Goal: Task Accomplishment & Management: Manage account settings

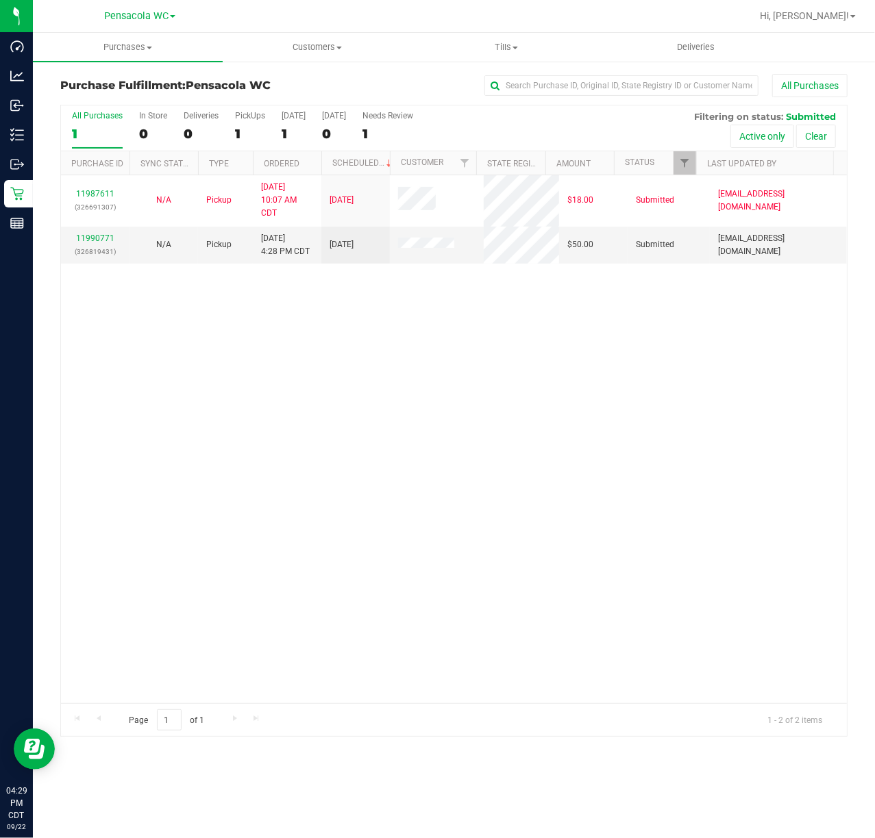
click at [301, 521] on div "11987611 (326691307) N/A Pickup [DATE] 10:07 AM CDT 9/22/2025 $18.00 Submitted …" at bounding box center [454, 439] width 786 height 528
click at [88, 244] on div "11990771 (326819431)" at bounding box center [95, 245] width 52 height 26
click at [108, 239] on link "11990771" at bounding box center [95, 239] width 38 height 10
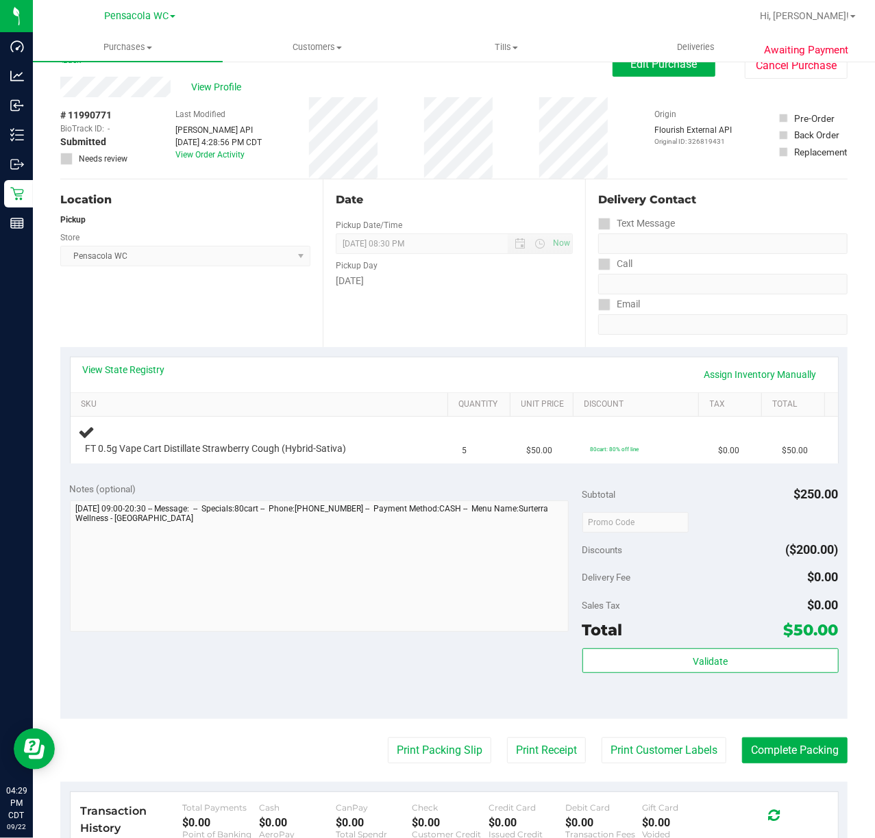
scroll to position [25, 0]
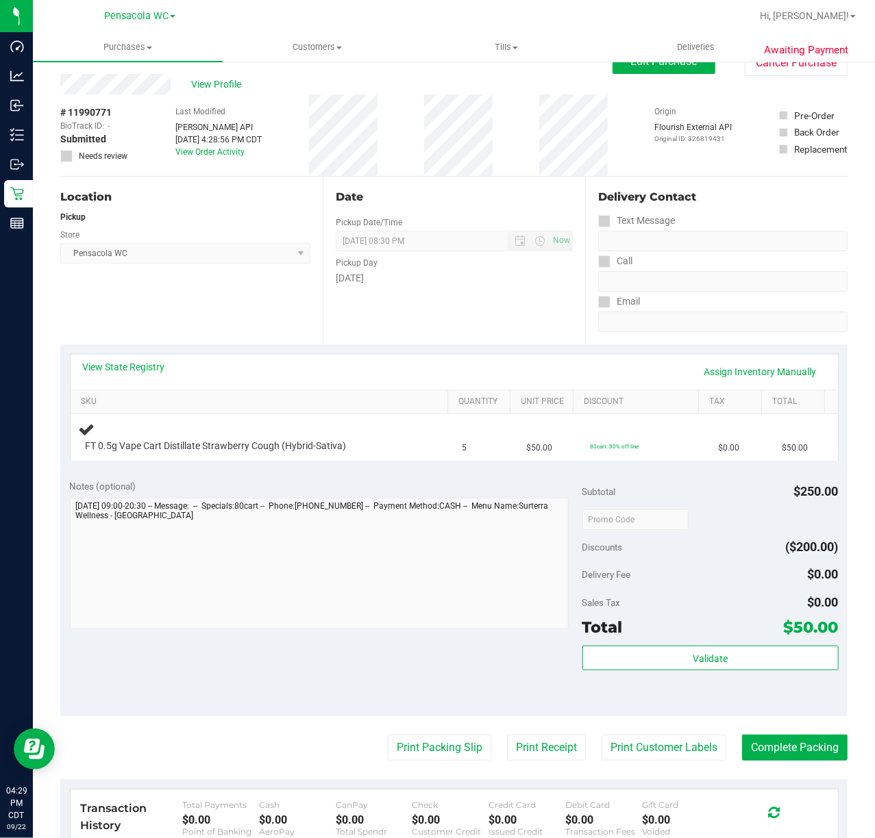
click at [122, 369] on link "View State Registry" at bounding box center [124, 367] width 82 height 14
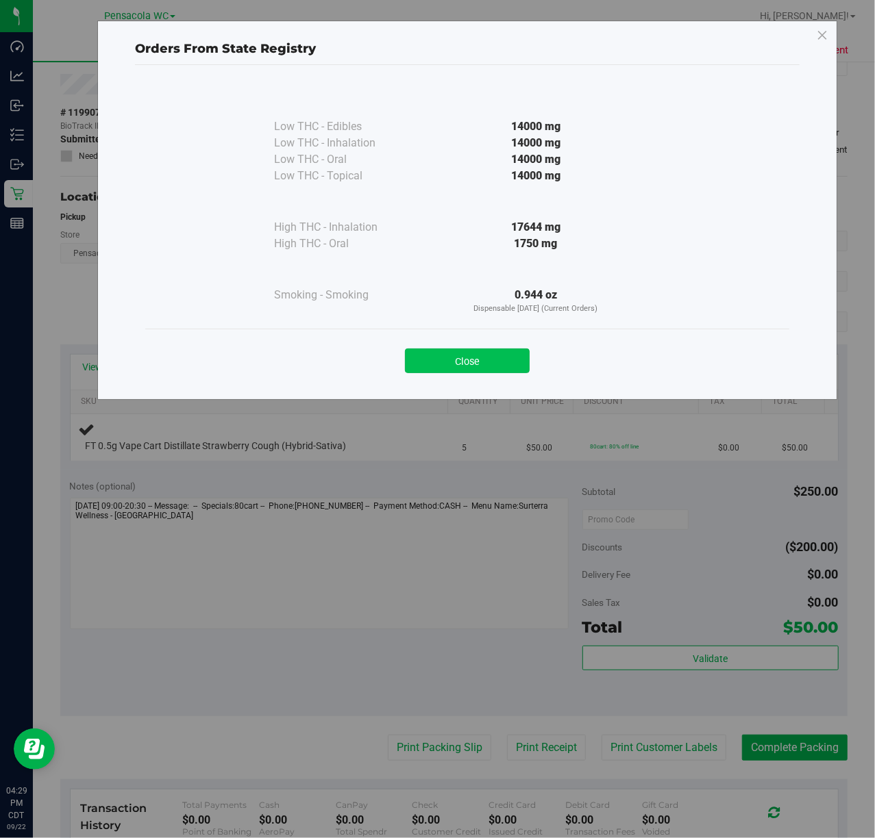
click at [459, 362] on button "Close" at bounding box center [467, 361] width 125 height 25
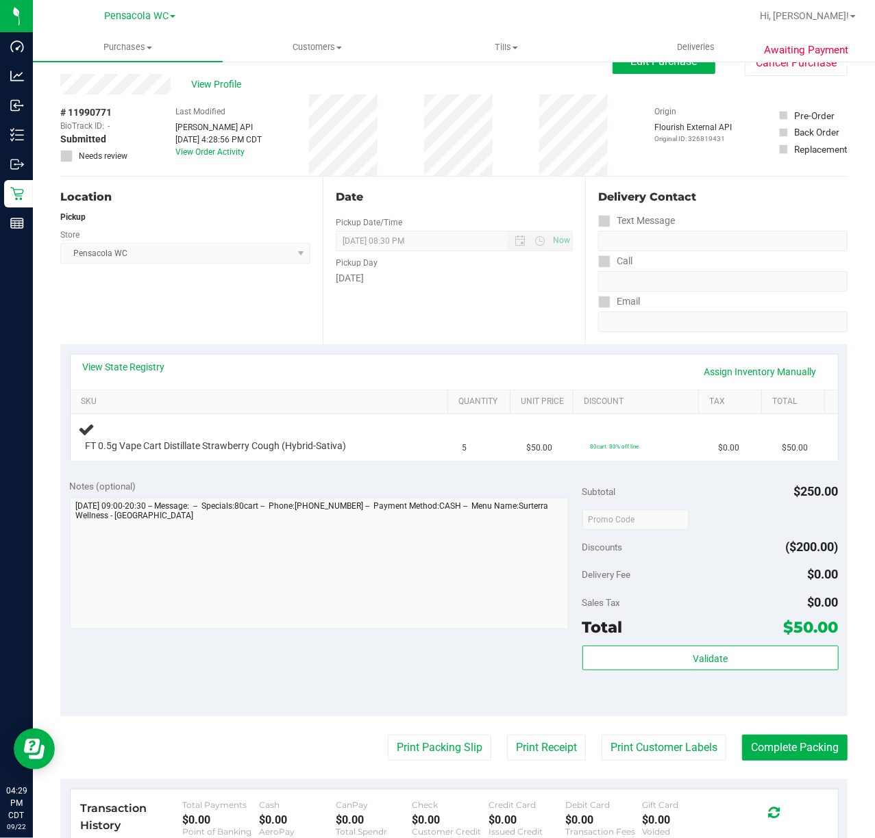
click at [207, 319] on div "Location Pickup Store Pensacola WC Select Store [PERSON_NAME][GEOGRAPHIC_DATA] …" at bounding box center [191, 261] width 262 height 168
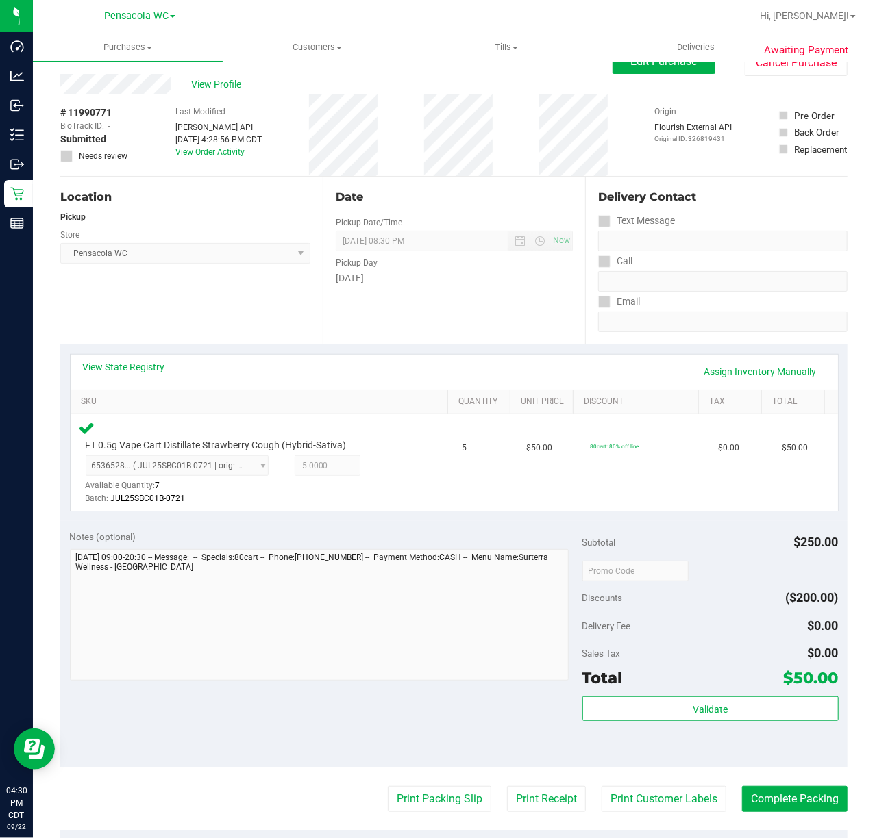
click at [226, 332] on div "Location Pickup Store Pensacola WC Select Store [PERSON_NAME][GEOGRAPHIC_DATA] …" at bounding box center [191, 261] width 262 height 168
click at [129, 362] on link "View State Registry" at bounding box center [124, 367] width 82 height 14
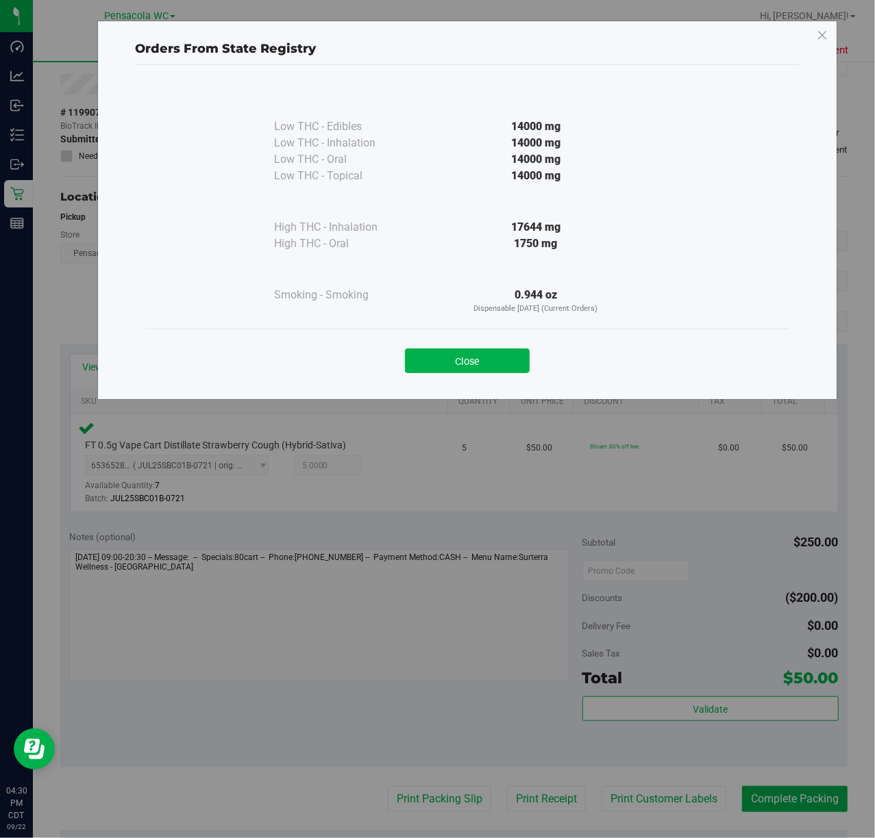
drag, startPoint x: 508, startPoint y: 359, endPoint x: 543, endPoint y: 535, distance: 179.5
click at [508, 360] on button "Close" at bounding box center [467, 361] width 125 height 25
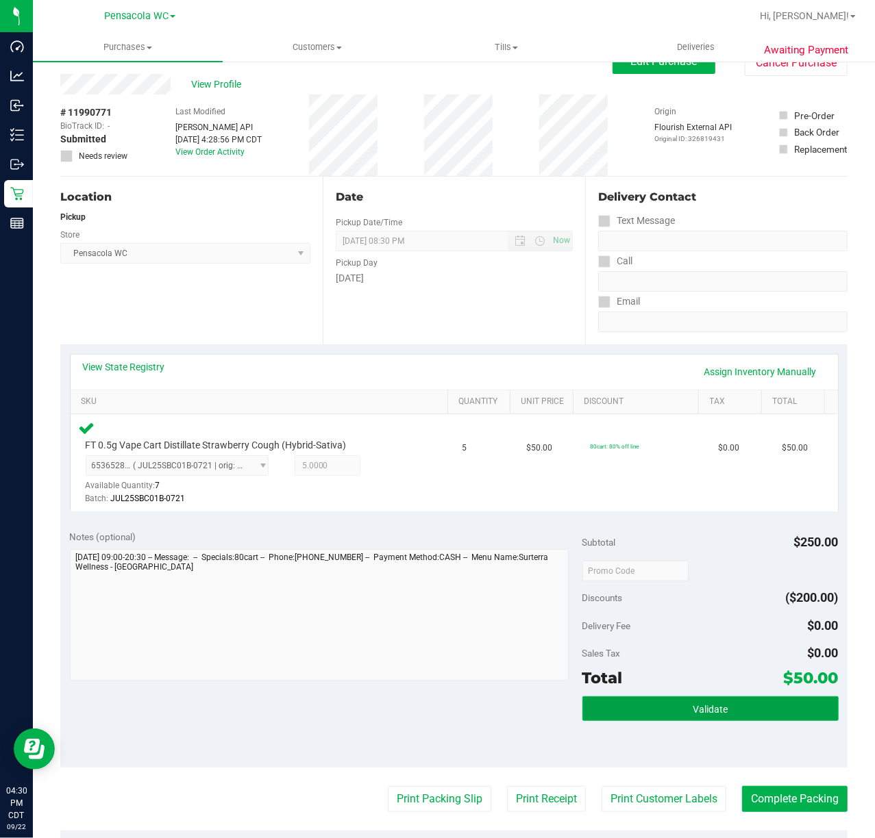
click at [677, 702] on button "Validate" at bounding box center [710, 709] width 256 height 25
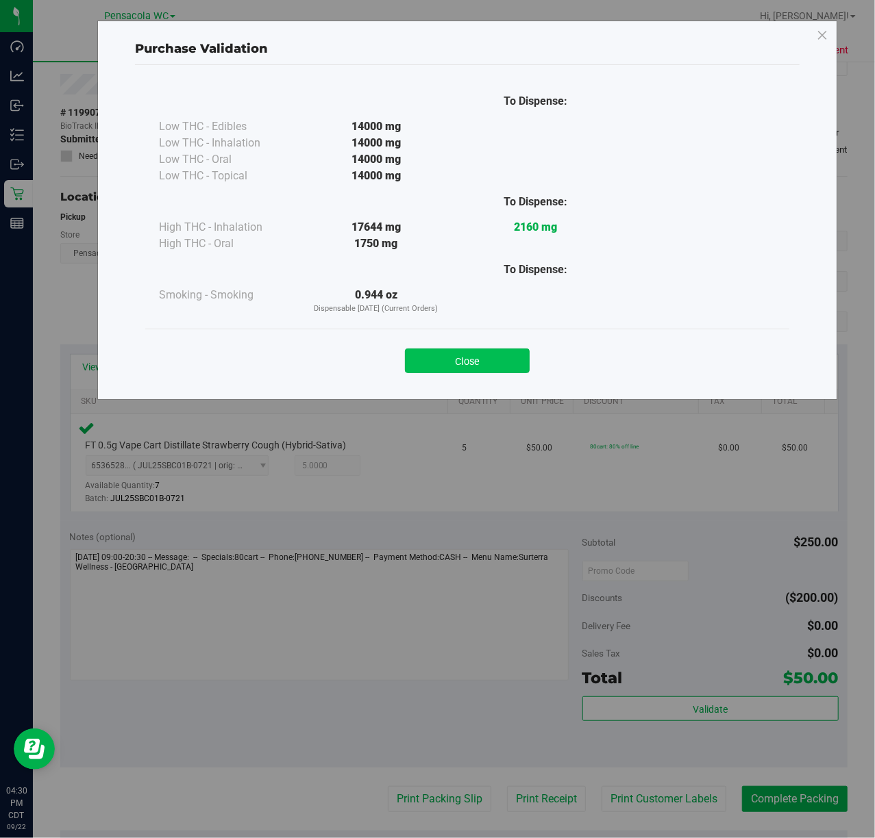
click at [480, 362] on button "Close" at bounding box center [467, 361] width 125 height 25
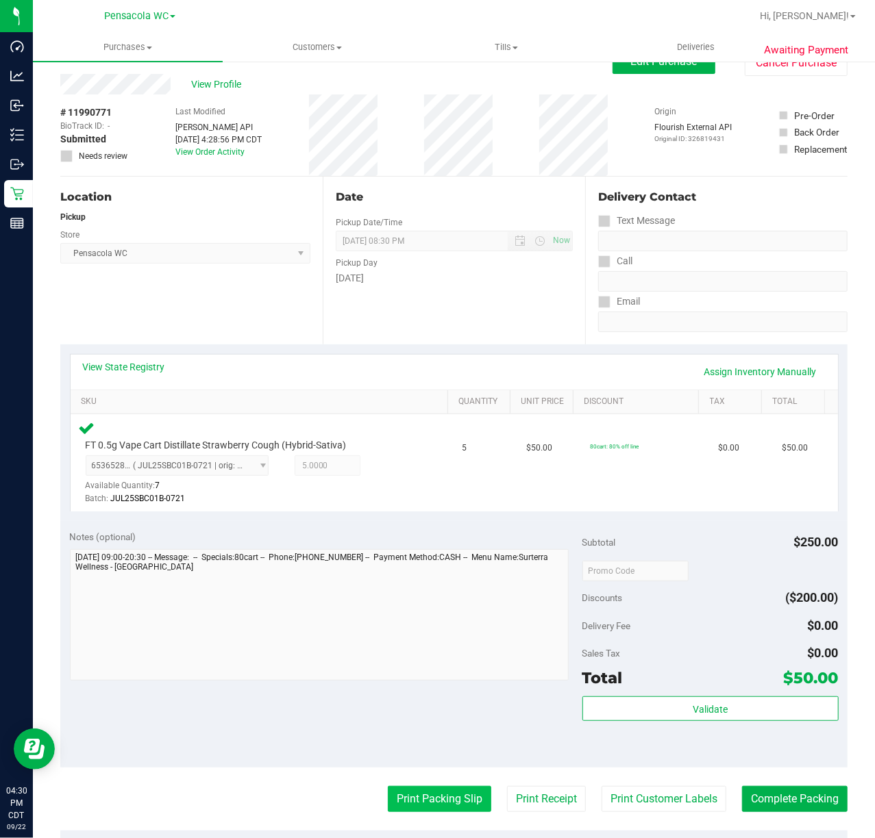
click at [425, 803] on button "Print Packing Slip" at bounding box center [439, 799] width 103 height 26
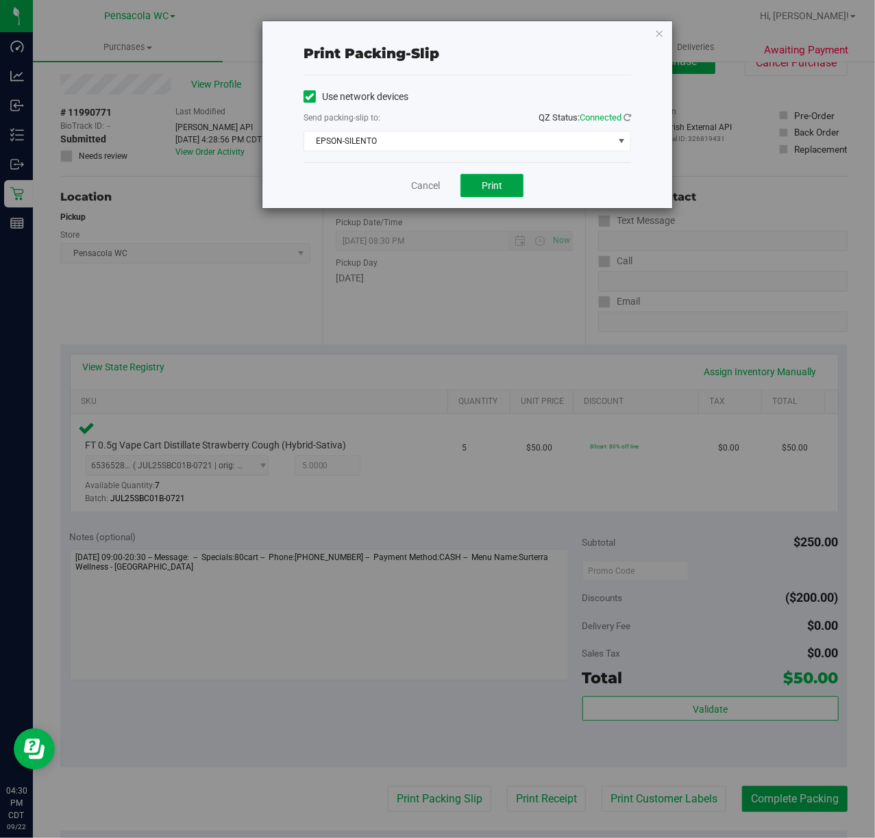
click at [495, 181] on span "Print" at bounding box center [492, 185] width 21 height 11
click at [662, 32] on icon "button" at bounding box center [659, 33] width 10 height 16
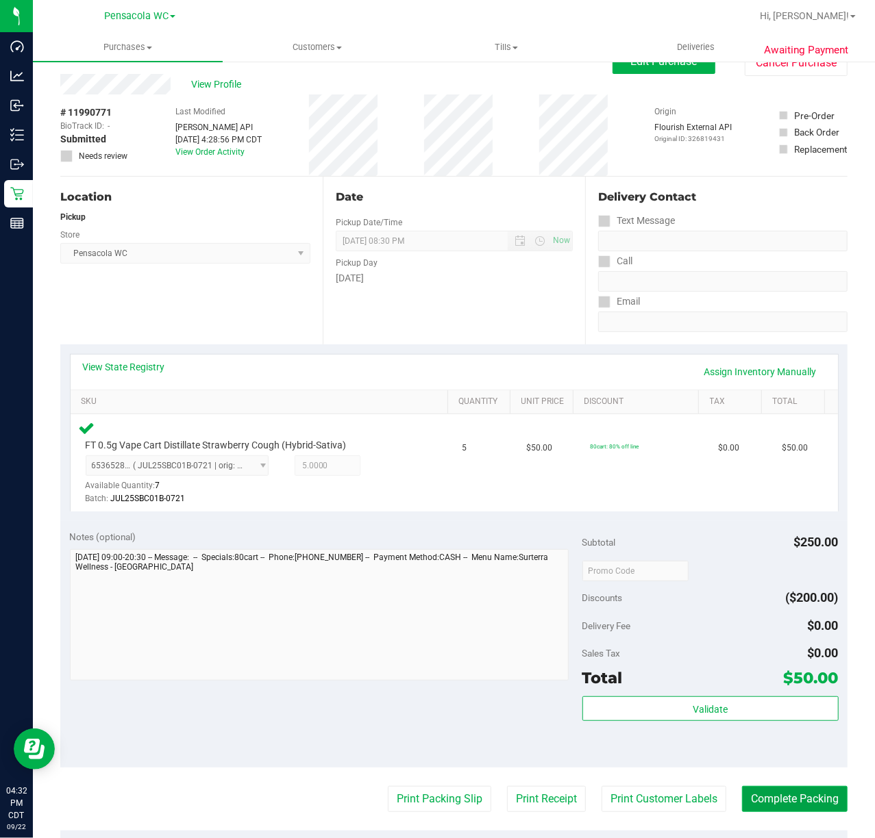
click at [743, 795] on button "Complete Packing" at bounding box center [794, 799] width 105 height 26
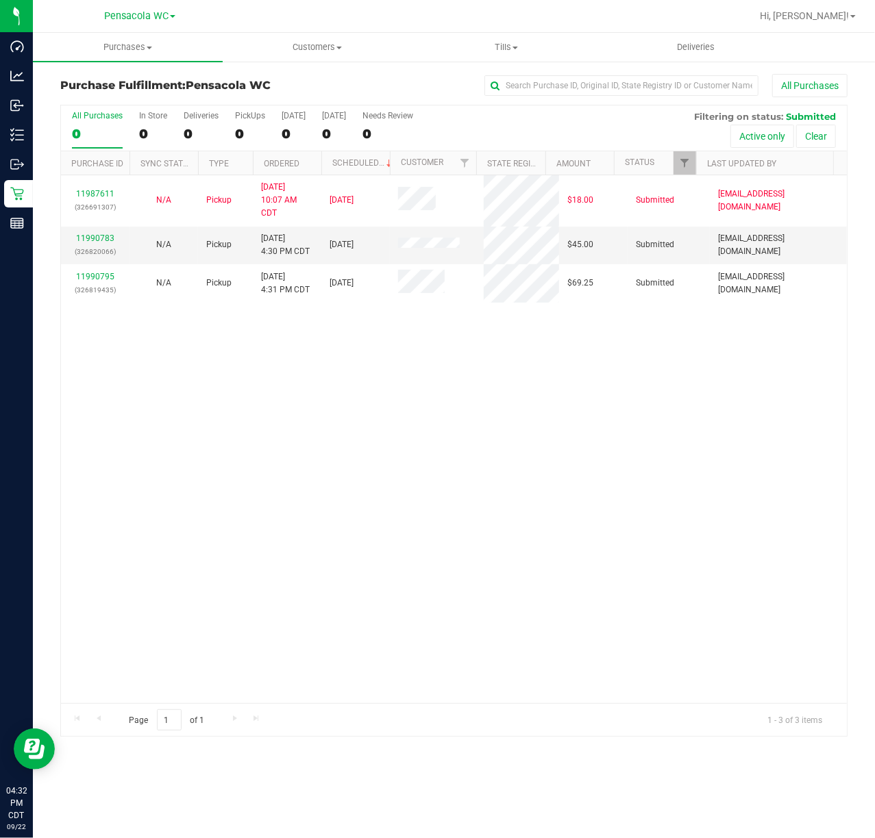
click at [499, 548] on div "11987611 (326691307) N/A Pickup [DATE] 10:07 AM CDT 9/22/2025 $18.00 Submitted …" at bounding box center [454, 439] width 786 height 528
click at [99, 241] on link "11990783" at bounding box center [95, 239] width 38 height 10
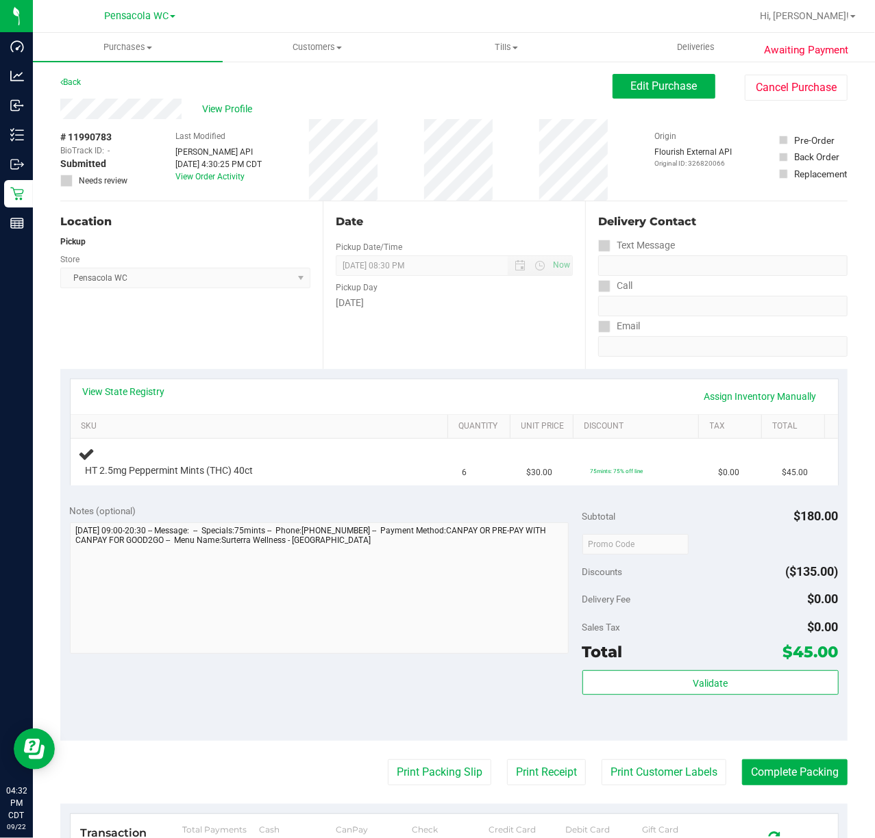
click at [374, 510] on div "Notes (optional)" at bounding box center [326, 511] width 512 height 14
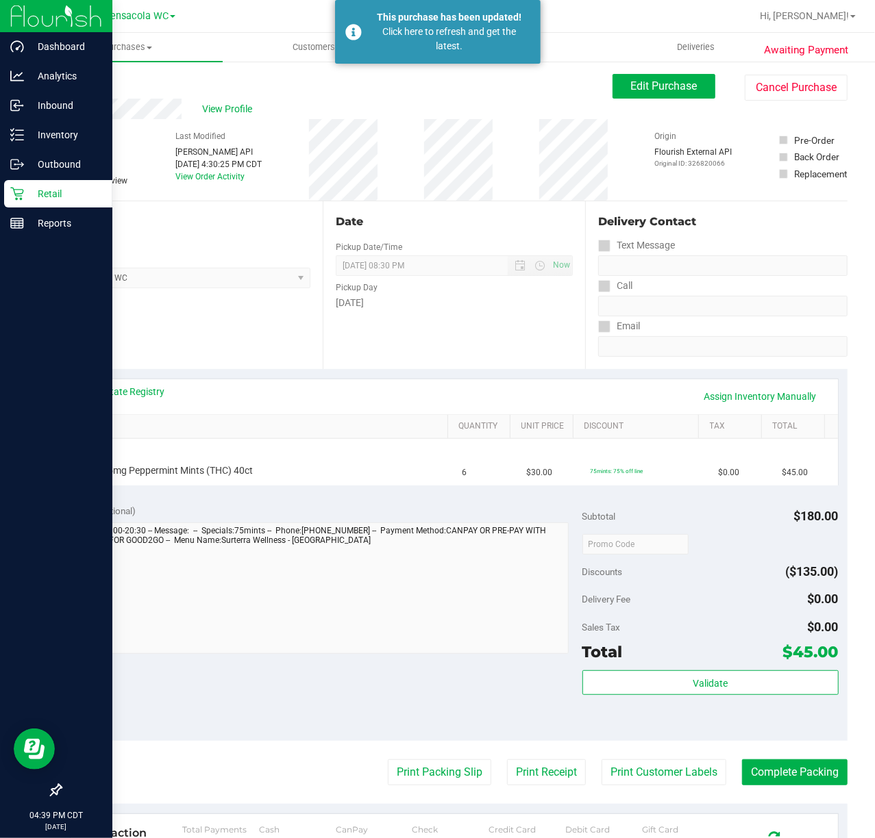
click at [20, 190] on icon at bounding box center [17, 194] width 14 height 14
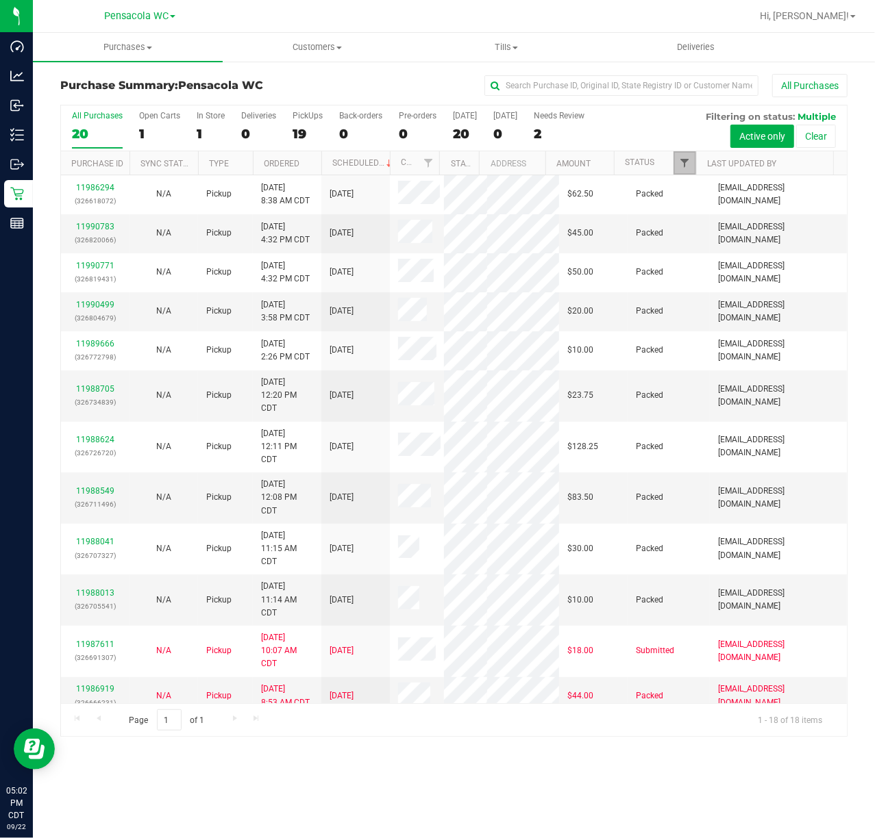
click at [685, 169] on span "Filter" at bounding box center [684, 163] width 11 height 11
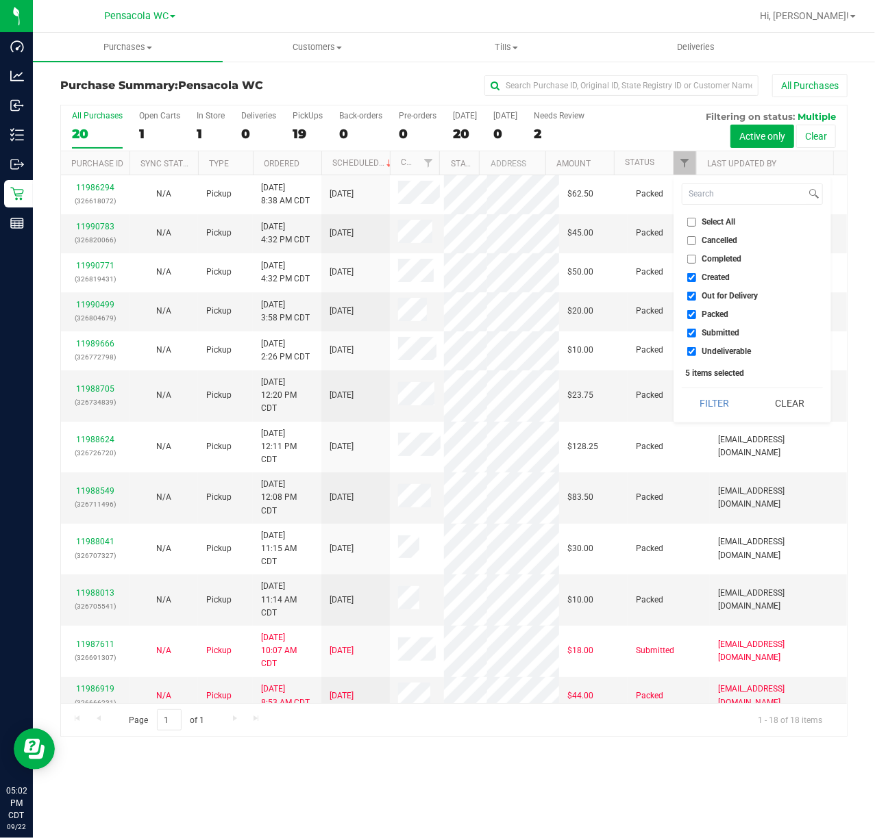
click at [730, 226] on span "Select All" at bounding box center [719, 222] width 34 height 8
click at [696, 226] on input "Select All" at bounding box center [691, 222] width 9 height 9
checkbox input "true"
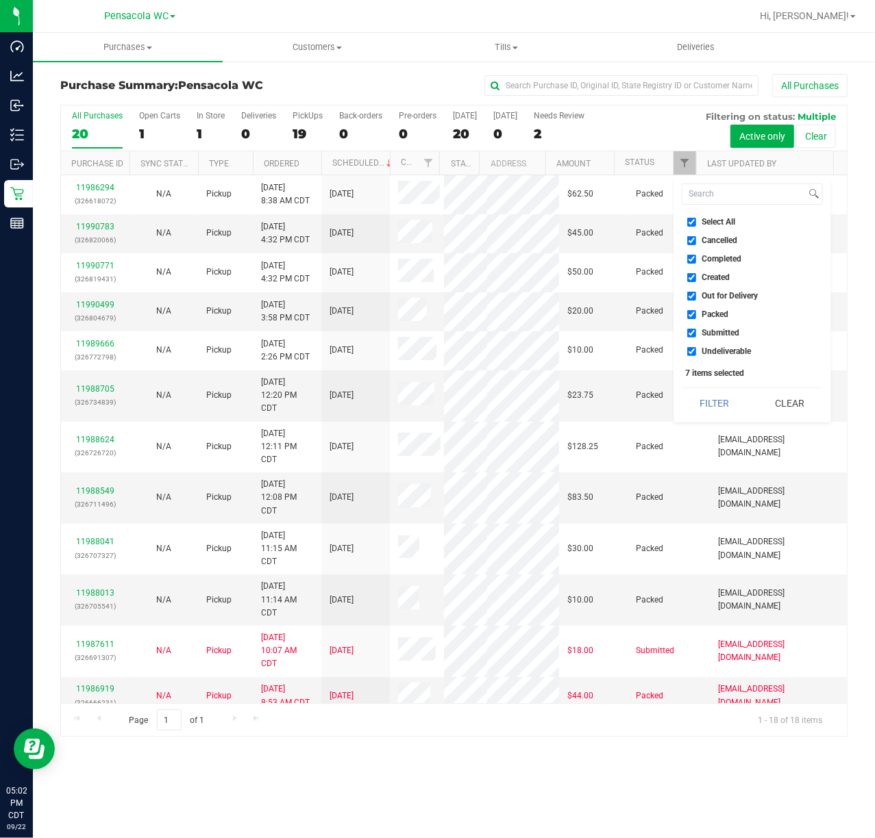
click at [719, 218] on span "Select All" at bounding box center [719, 222] width 34 height 8
click at [696, 218] on input "Select All" at bounding box center [691, 222] width 9 height 9
checkbox input "false"
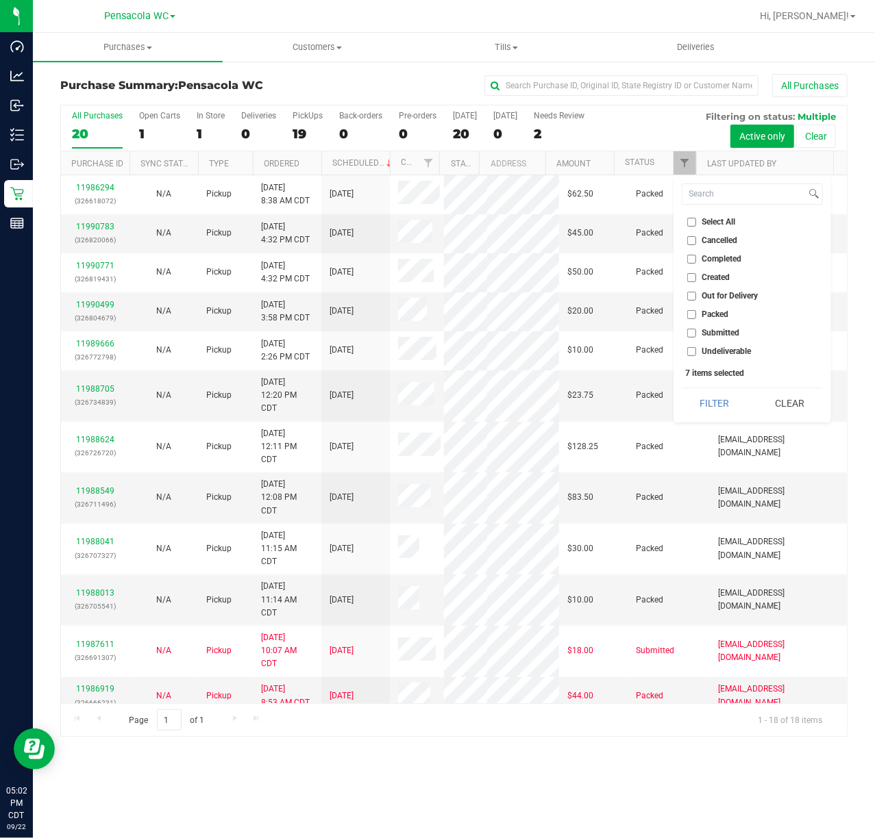
checkbox input "false"
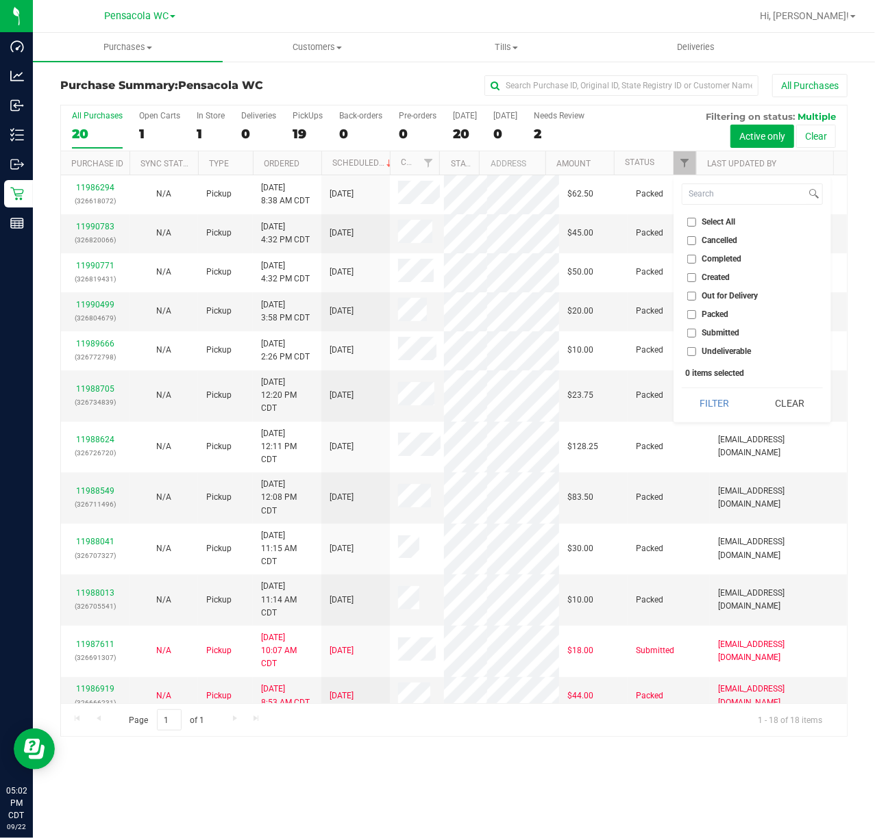
click at [732, 333] on span "Submitted" at bounding box center [721, 333] width 38 height 8
click at [696, 333] on input "Submitted" at bounding box center [691, 333] width 9 height 9
checkbox input "true"
click at [711, 408] on button "Filter" at bounding box center [715, 403] width 66 height 30
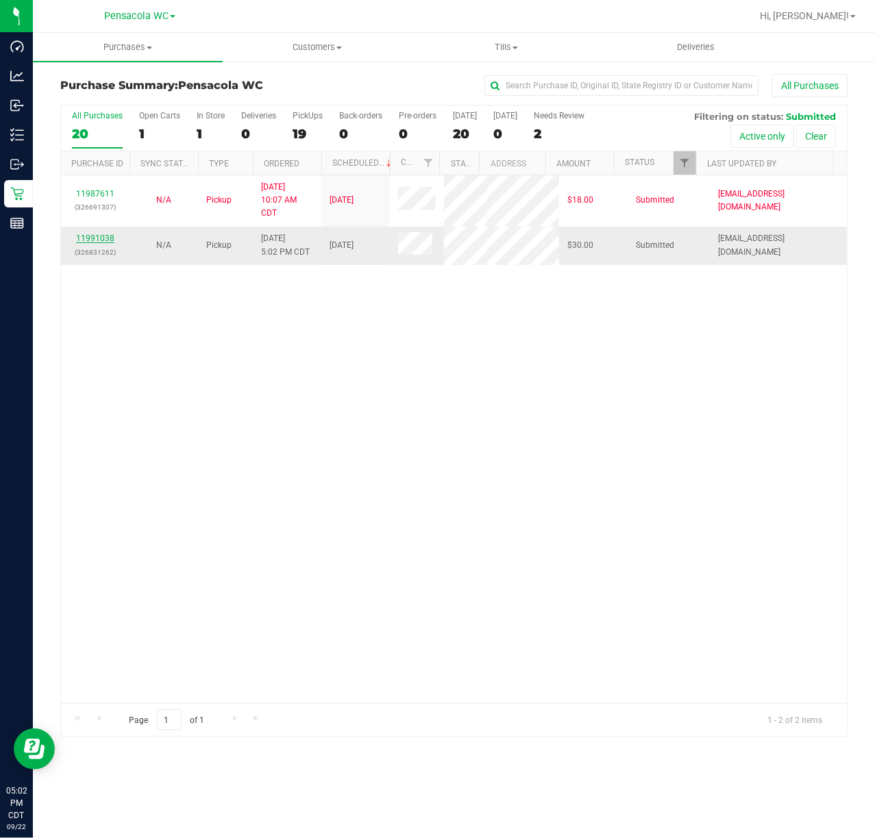
click at [97, 240] on link "11991038" at bounding box center [95, 239] width 38 height 10
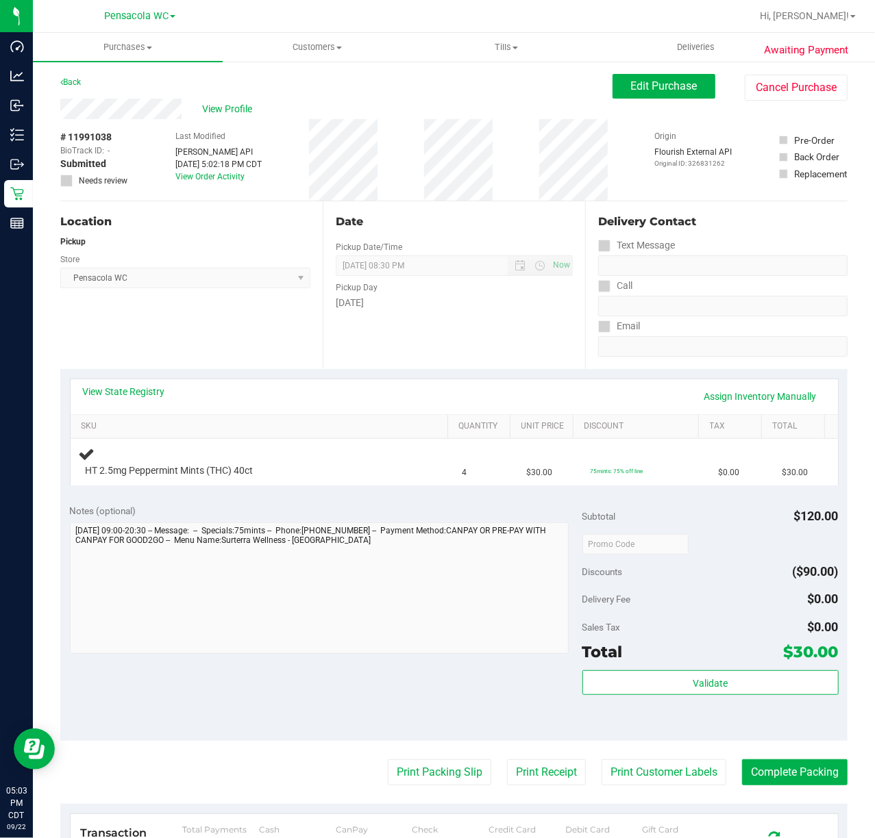
click at [64, 88] on div "Back" at bounding box center [70, 82] width 21 height 16
click at [64, 83] on link "Back" at bounding box center [70, 82] width 21 height 10
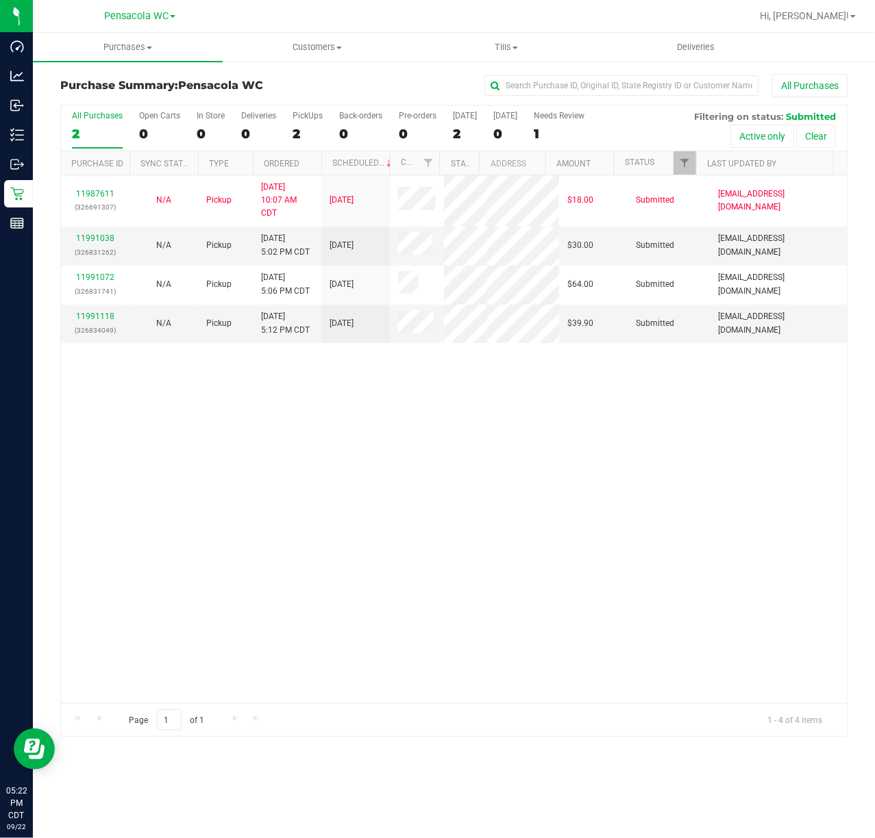
click at [77, 581] on div "11987611 (326691307) N/A Pickup [DATE] 10:07 AM CDT 9/22/2025 $18.00 Submitted …" at bounding box center [454, 439] width 786 height 528
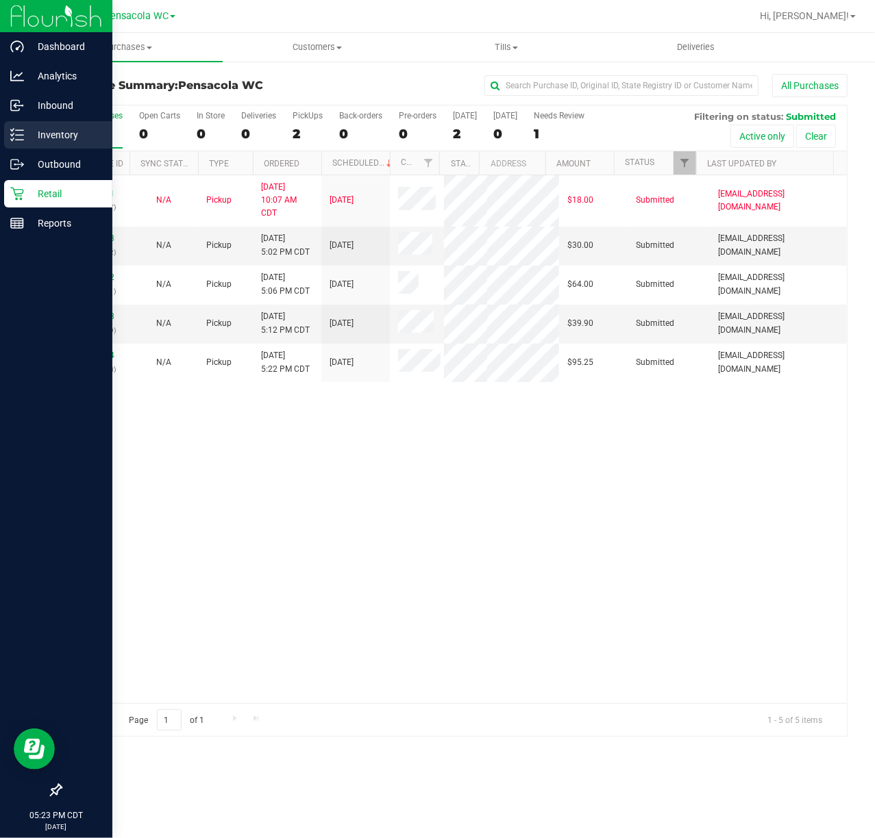
click at [28, 129] on p "Inventory" at bounding box center [65, 135] width 82 height 16
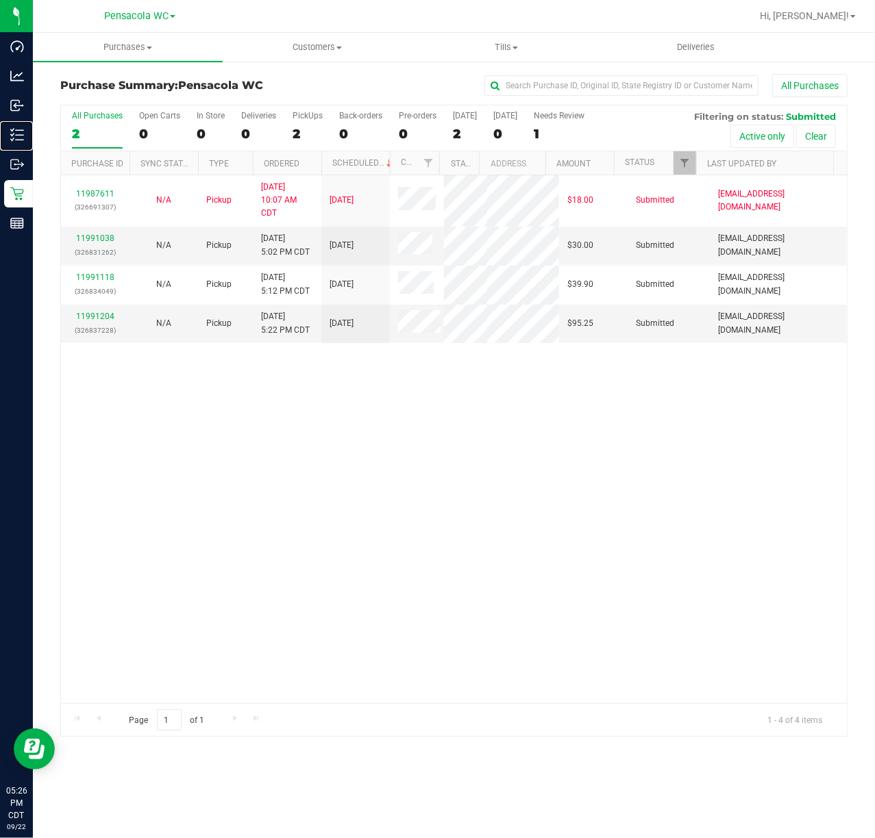
click at [215, 481] on div "11987611 (326691307) N/A Pickup [DATE] 10:07 AM CDT 9/22/2025 $18.00 Submitted …" at bounding box center [454, 439] width 786 height 528
click at [679, 160] on span "Filter" at bounding box center [684, 163] width 11 height 11
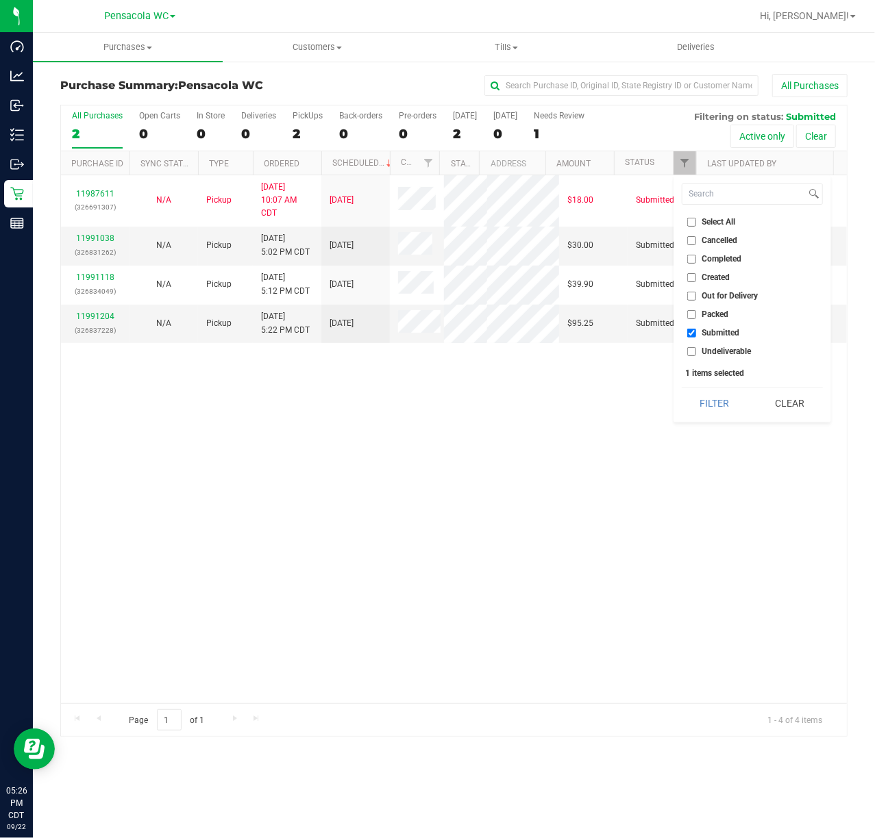
click at [697, 223] on label "Select All" at bounding box center [711, 222] width 49 height 9
click at [696, 223] on input "Select All" at bounding box center [691, 222] width 9 height 9
checkbox input "true"
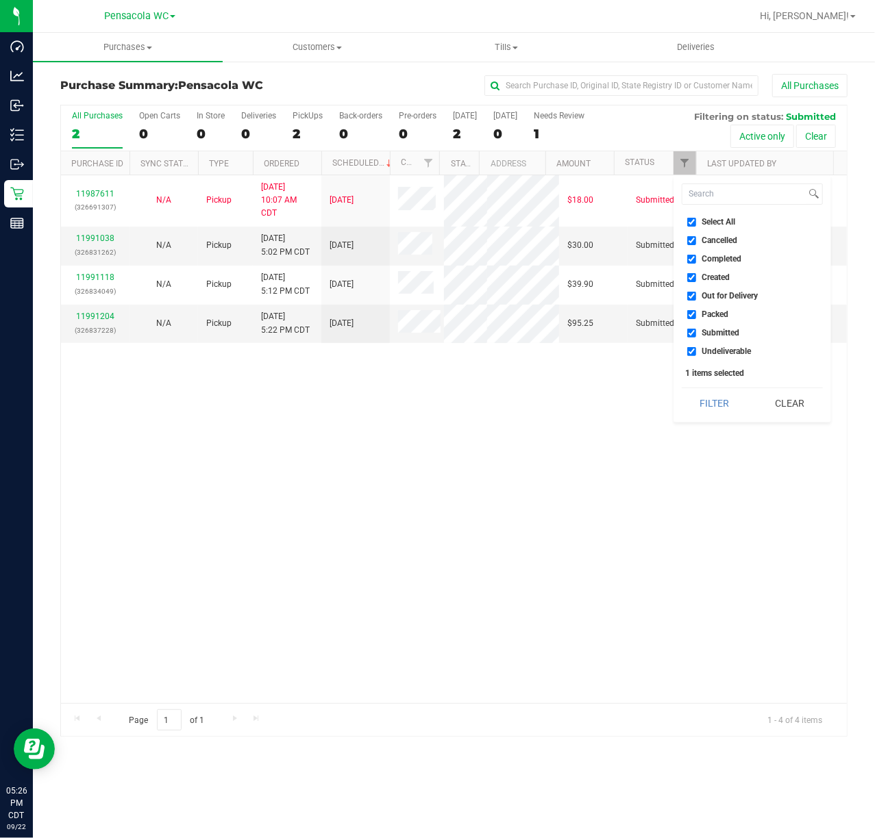
checkbox input "true"
click at [697, 223] on label "Select All" at bounding box center [711, 222] width 49 height 9
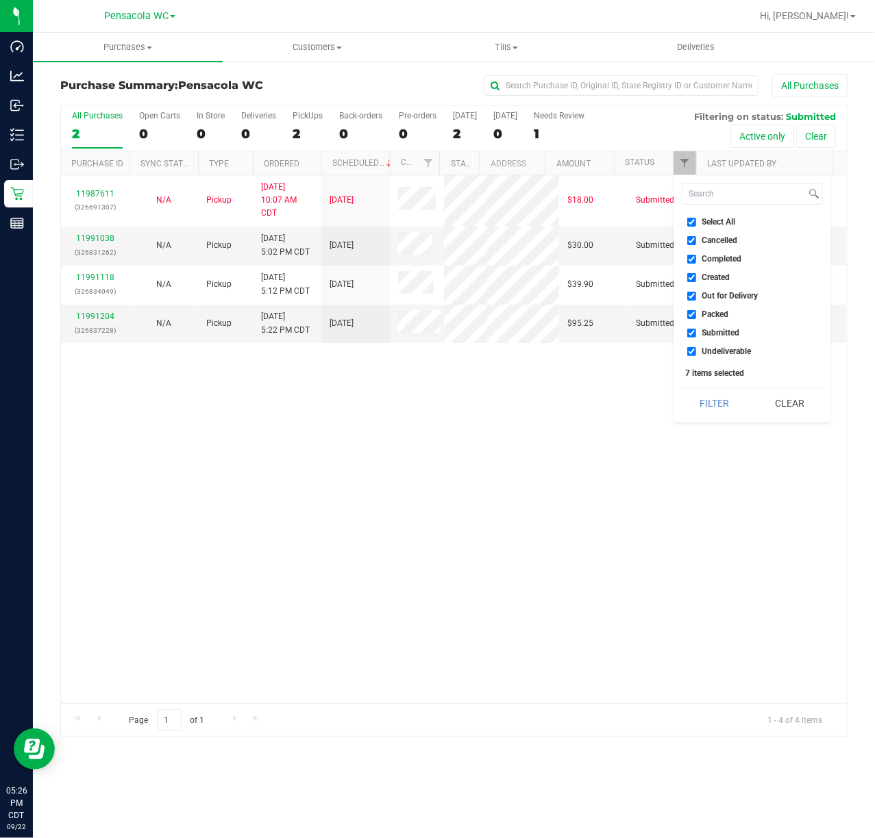
click at [696, 223] on input "Select All" at bounding box center [691, 222] width 9 height 9
checkbox input "false"
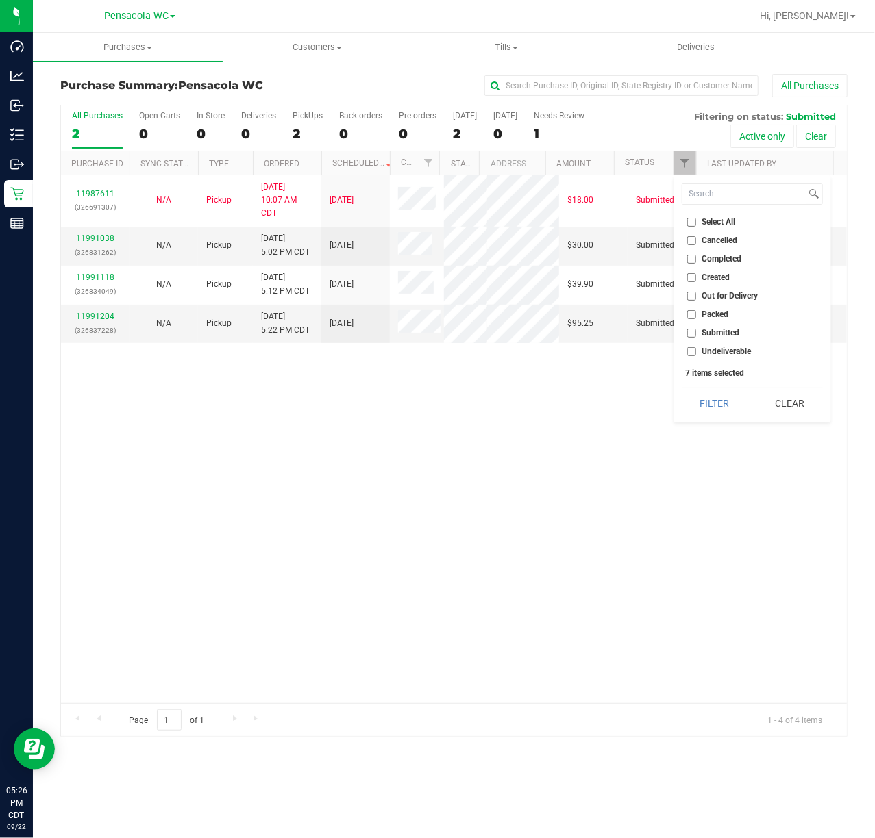
checkbox input "false"
click at [714, 330] on span "Submitted" at bounding box center [721, 333] width 38 height 8
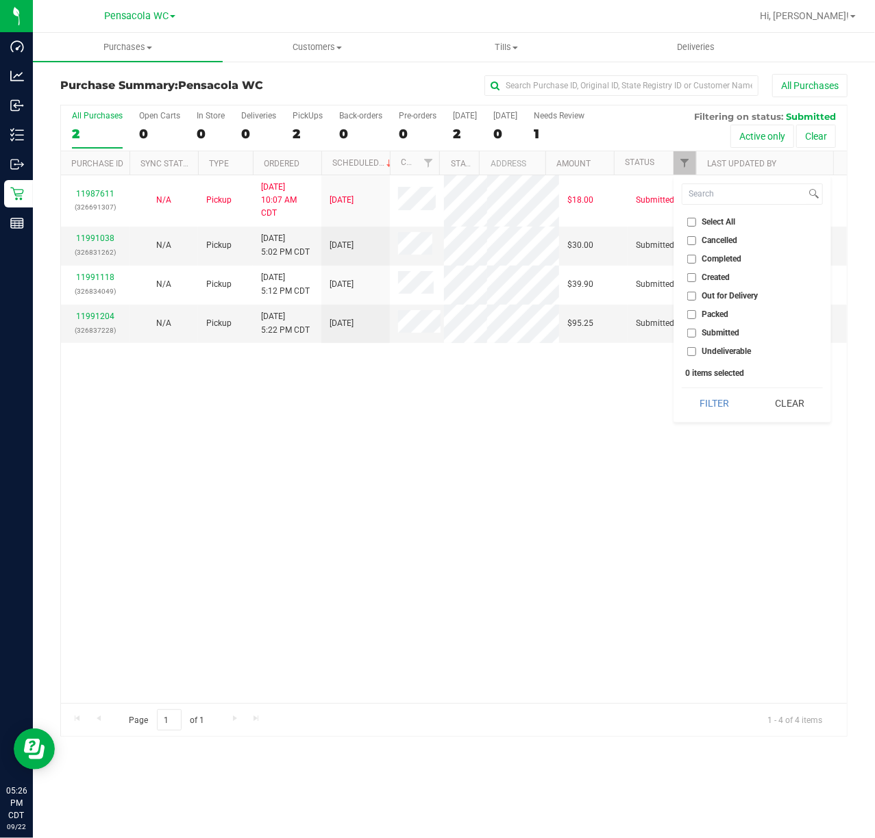
click at [696, 330] on input "Submitted" at bounding box center [691, 333] width 9 height 9
checkbox input "true"
click at [708, 399] on button "Filter" at bounding box center [715, 403] width 66 height 30
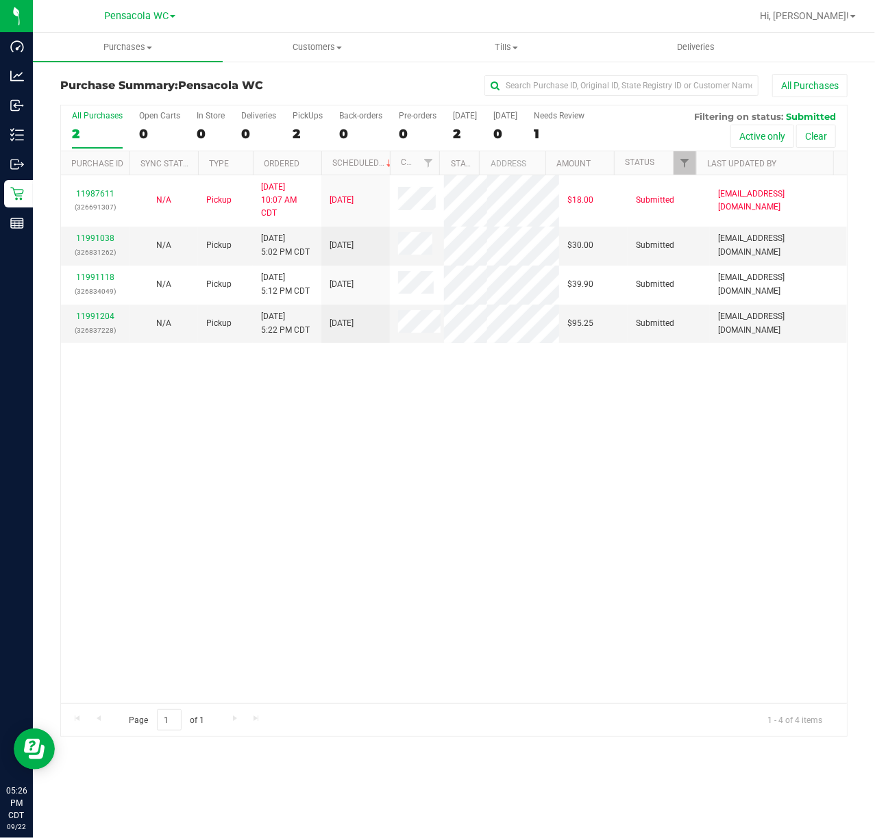
click at [349, 587] on div "11987611 (326691307) N/A Pickup [DATE] 10:07 AM CDT 9/22/2025 $18.00 Submitted …" at bounding box center [454, 439] width 786 height 528
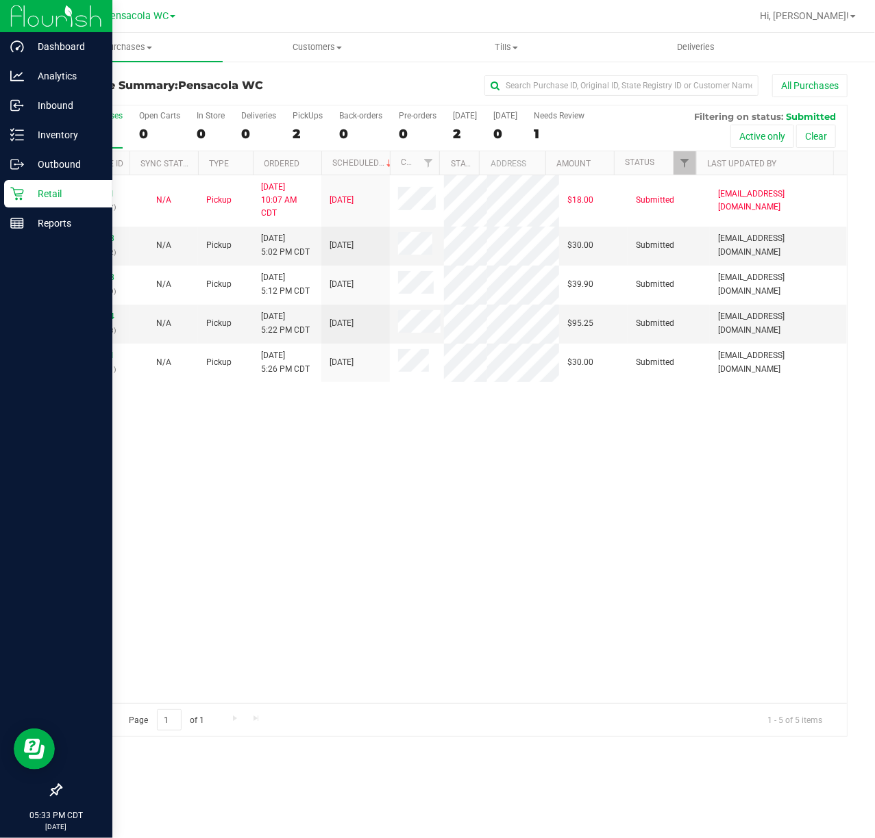
click at [310, 562] on div "11987611 (326691307) N/A Pickup [DATE] 10:07 AM CDT 9/22/2025 $18.00 Submitted …" at bounding box center [454, 439] width 786 height 528
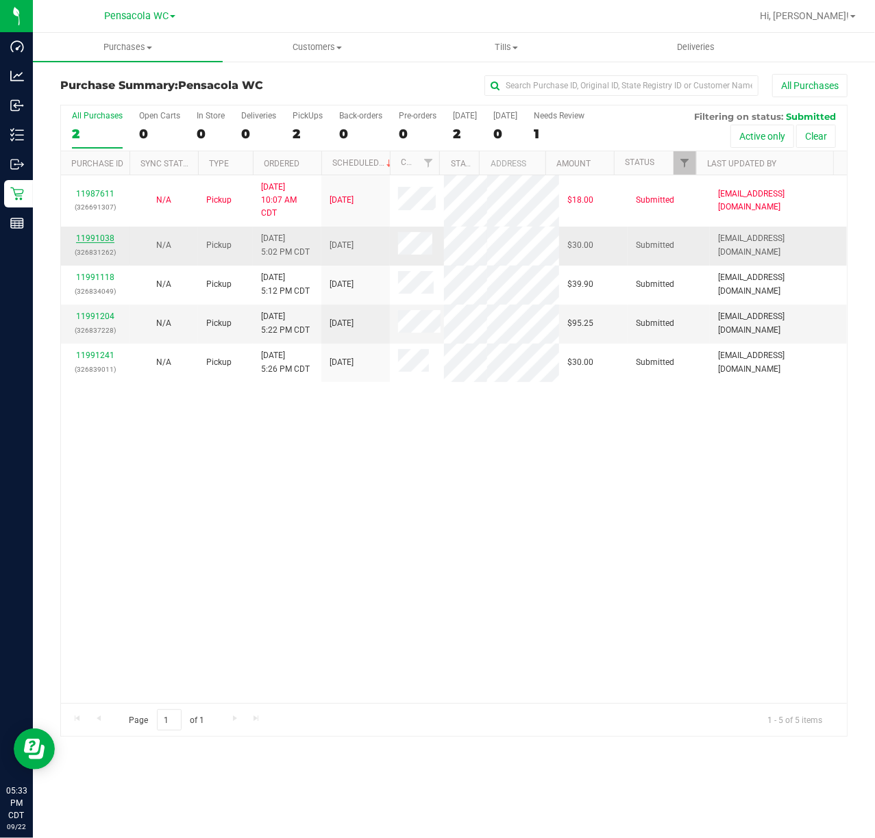
click at [111, 239] on link "11991038" at bounding box center [95, 239] width 38 height 10
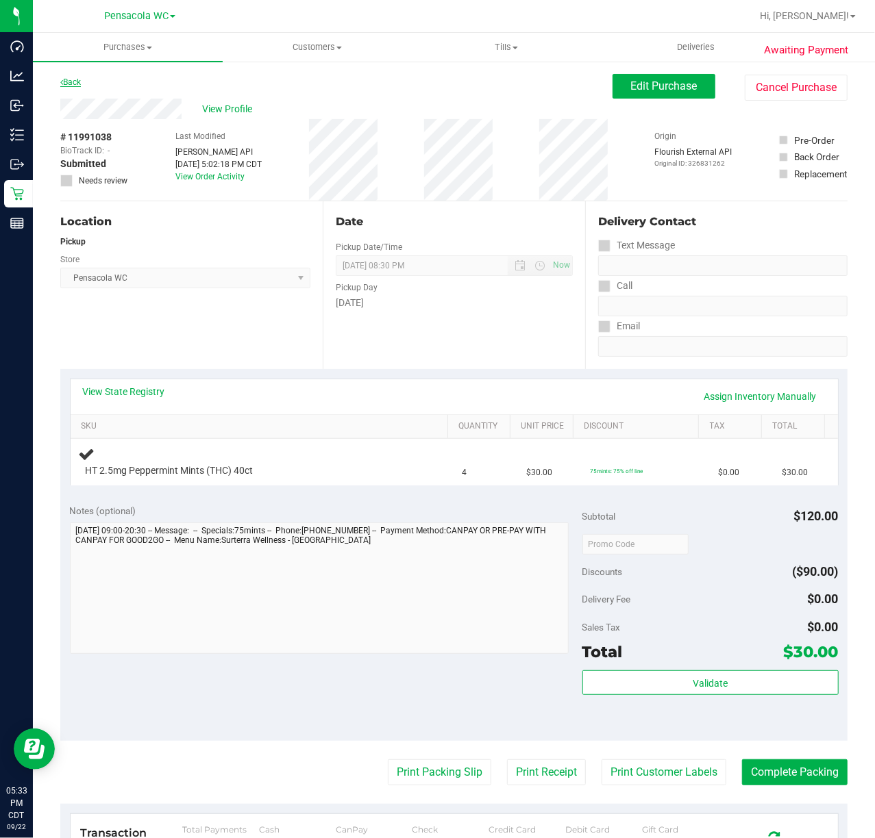
click at [75, 78] on link "Back" at bounding box center [70, 82] width 21 height 10
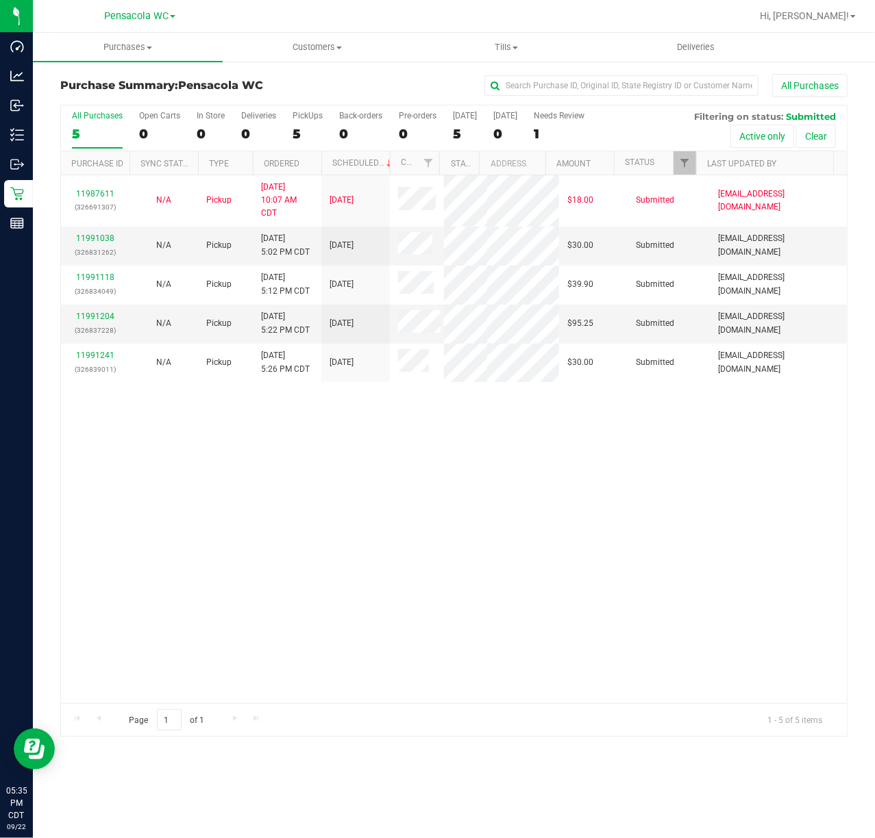
click at [88, 243] on link "11991038" at bounding box center [95, 239] width 38 height 10
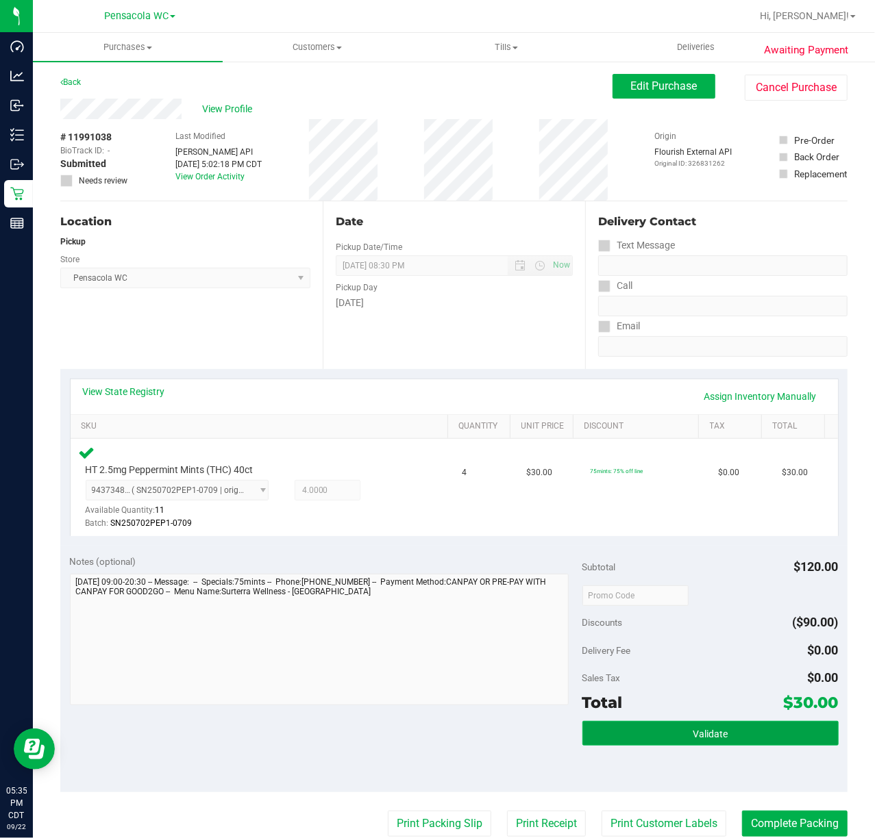
click at [706, 732] on span "Validate" at bounding box center [710, 734] width 35 height 11
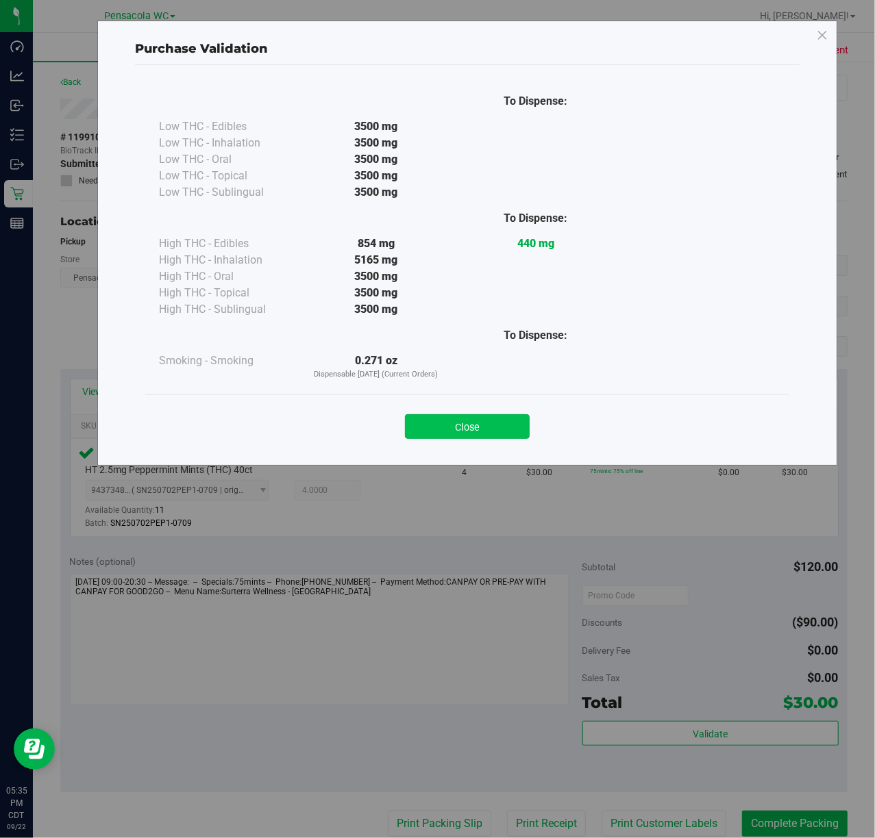
click at [459, 423] on button "Close" at bounding box center [467, 426] width 125 height 25
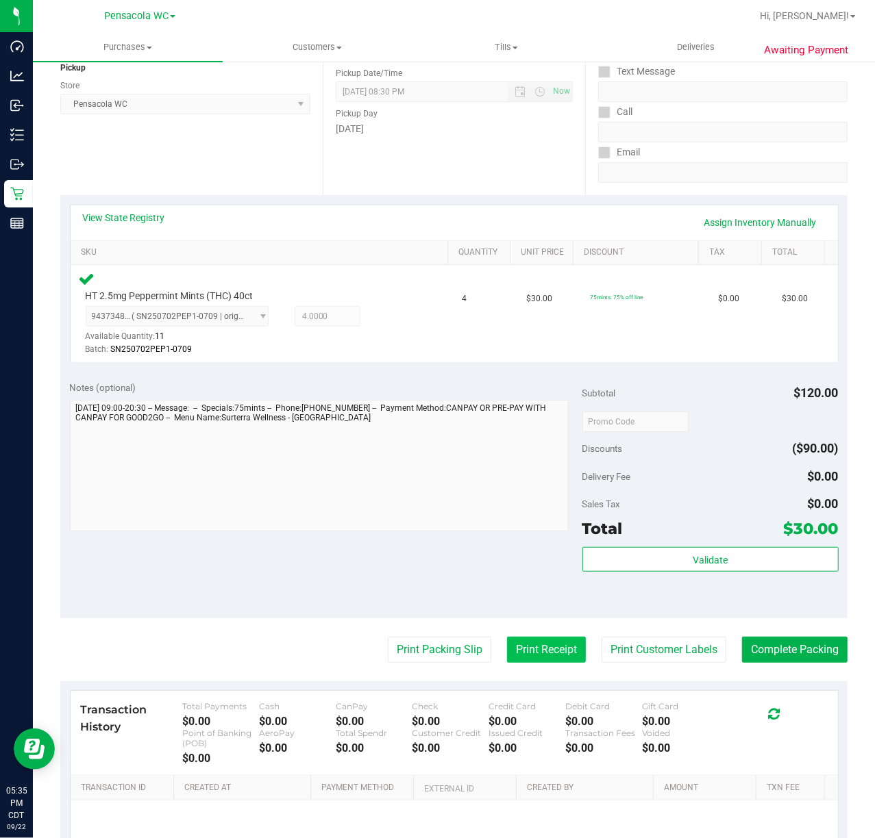
scroll to position [182, 0]
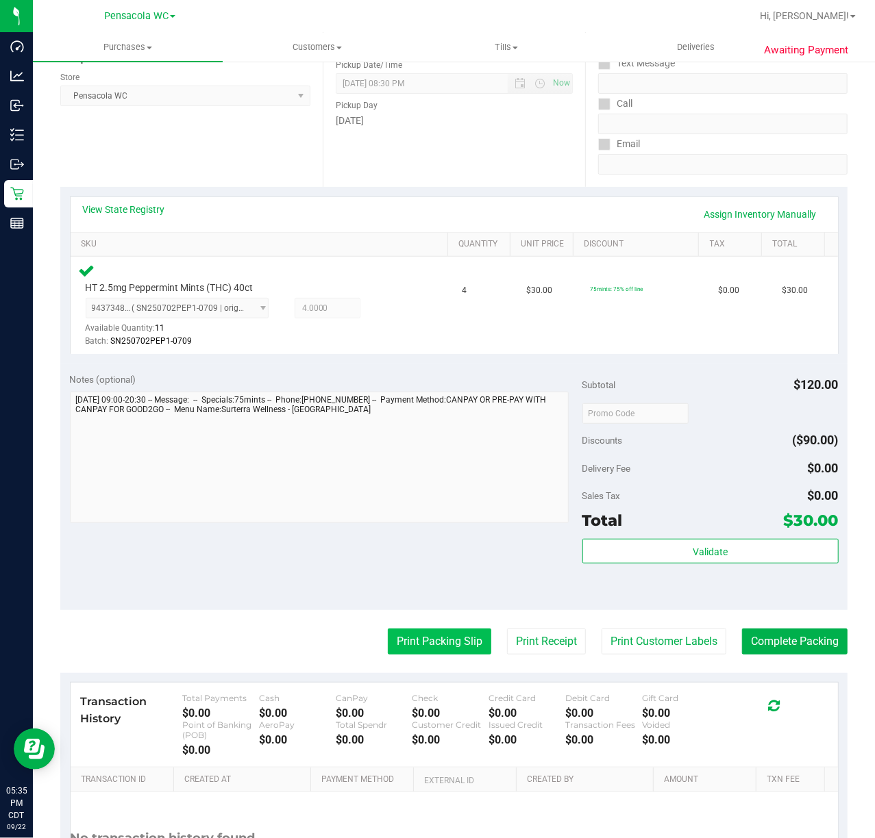
click at [388, 653] on button "Print Packing Slip" at bounding box center [439, 642] width 103 height 26
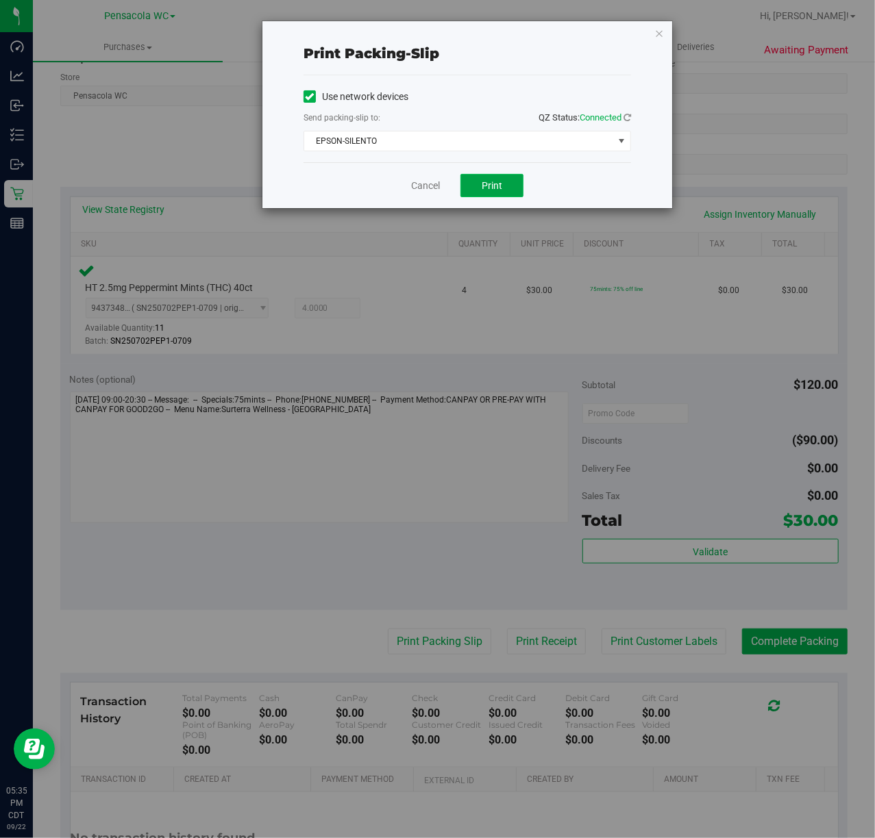
click at [485, 188] on span "Print" at bounding box center [492, 185] width 21 height 11
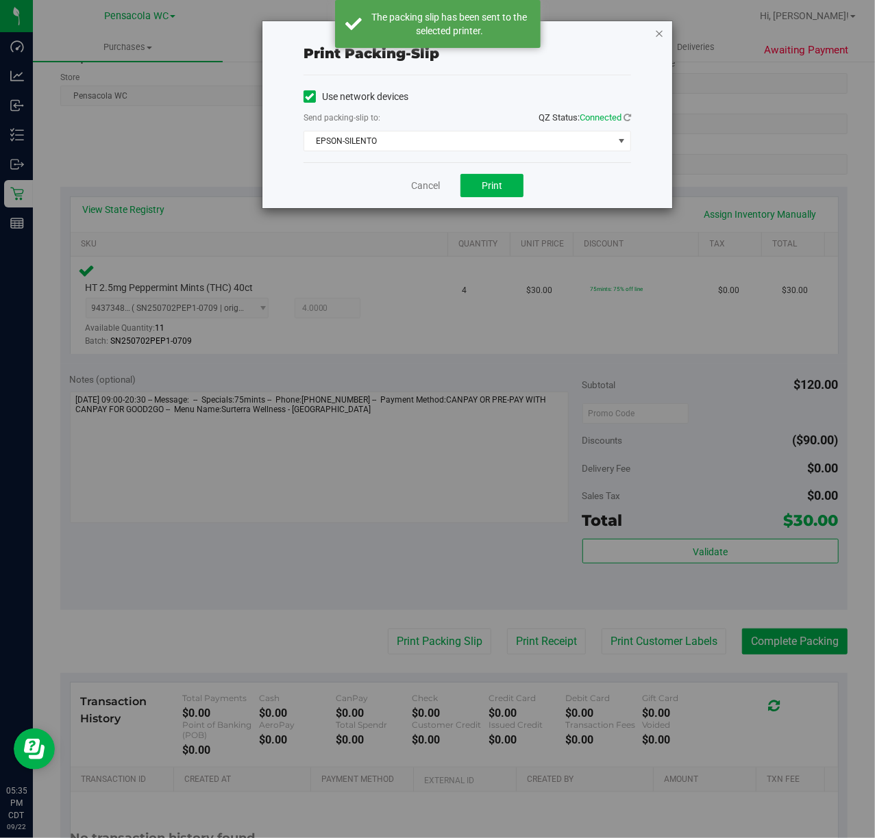
click at [655, 34] on icon "button" at bounding box center [659, 33] width 10 height 16
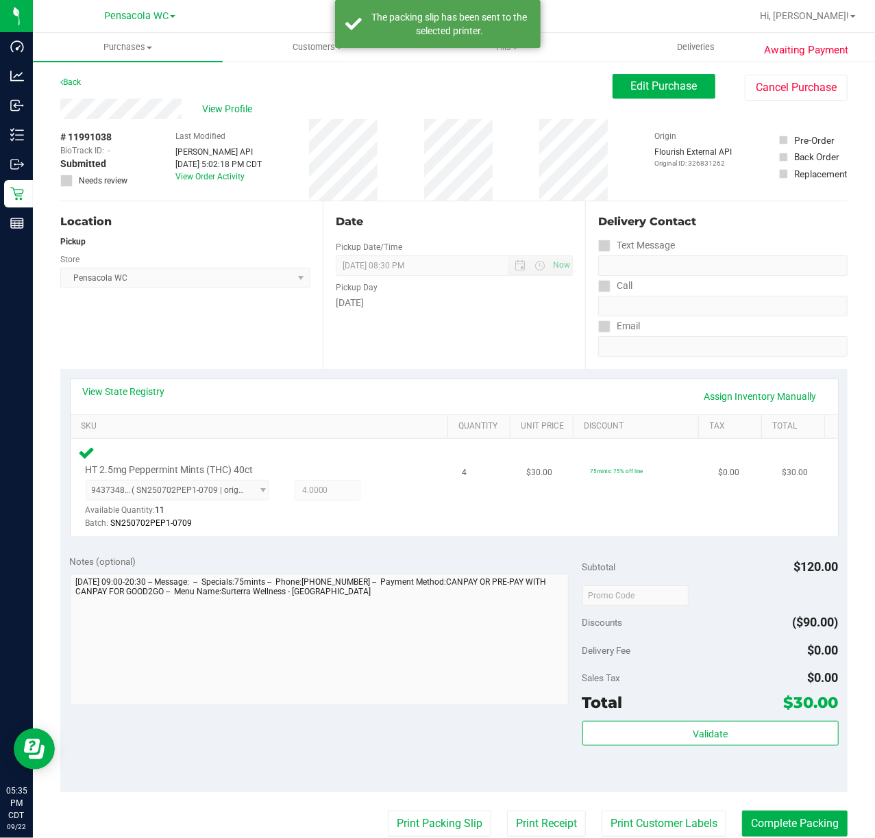
scroll to position [311, 0]
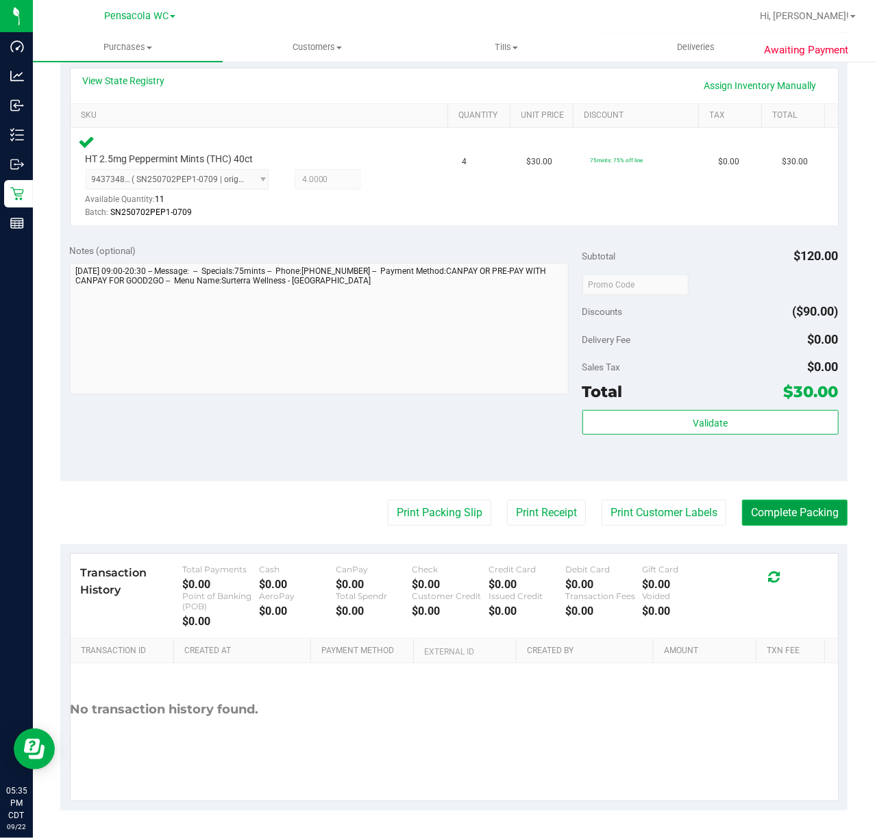
click at [773, 515] on button "Complete Packing" at bounding box center [794, 513] width 105 height 26
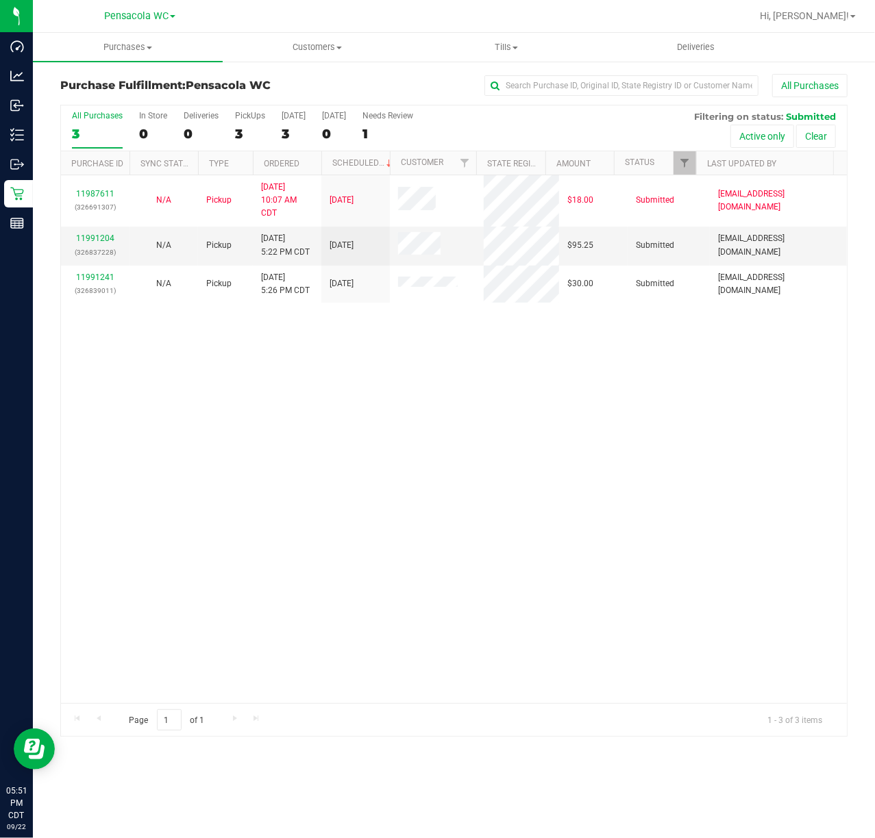
click at [239, 425] on div "11987611 (326691307) N/A Pickup [DATE] 10:07 AM CDT 9/22/2025 $18.00 Submitted …" at bounding box center [454, 439] width 786 height 528
click at [105, 253] on p "(326837228)" at bounding box center [95, 252] width 52 height 13
click at [93, 238] on link "11991204" at bounding box center [95, 239] width 38 height 10
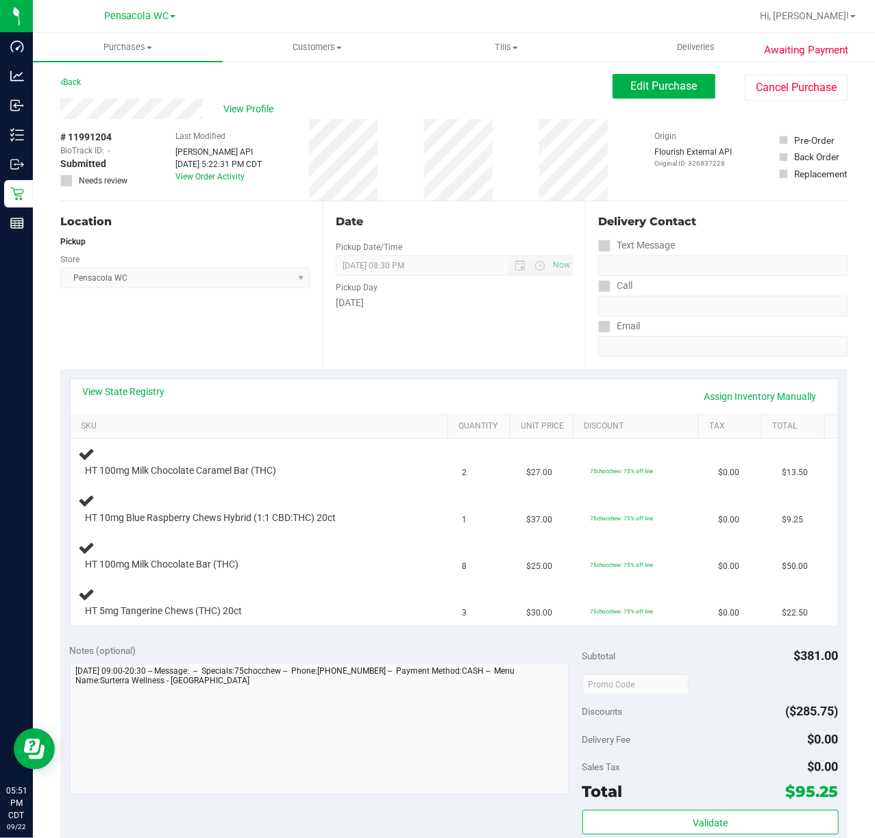
click at [149, 393] on link "View State Registry" at bounding box center [124, 392] width 82 height 14
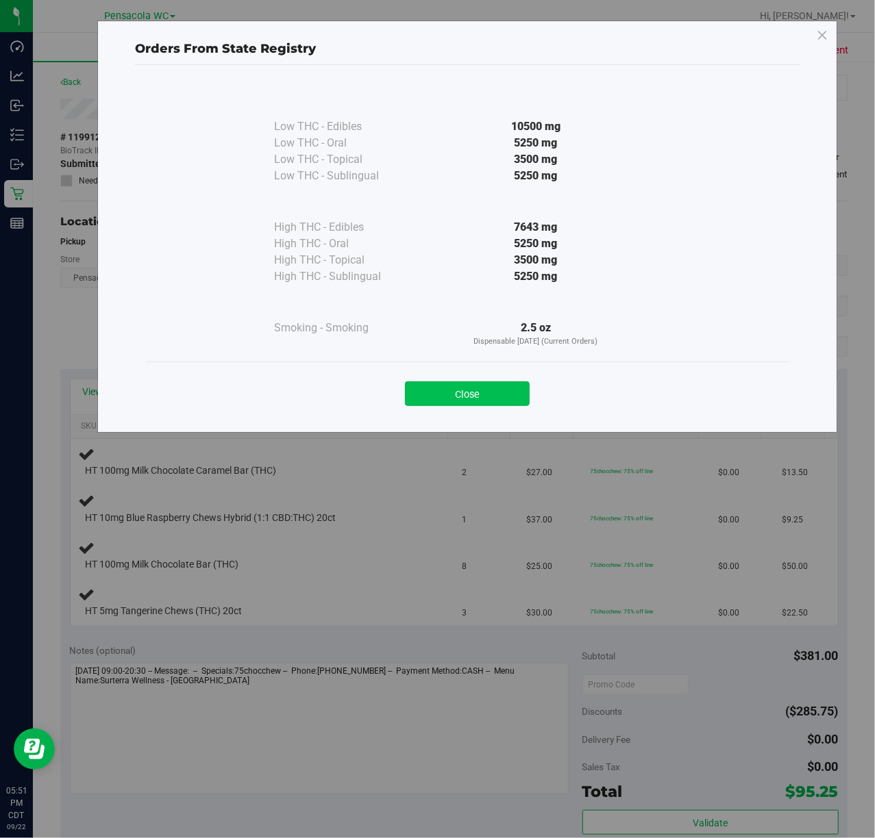
click at [462, 392] on button "Close" at bounding box center [467, 394] width 125 height 25
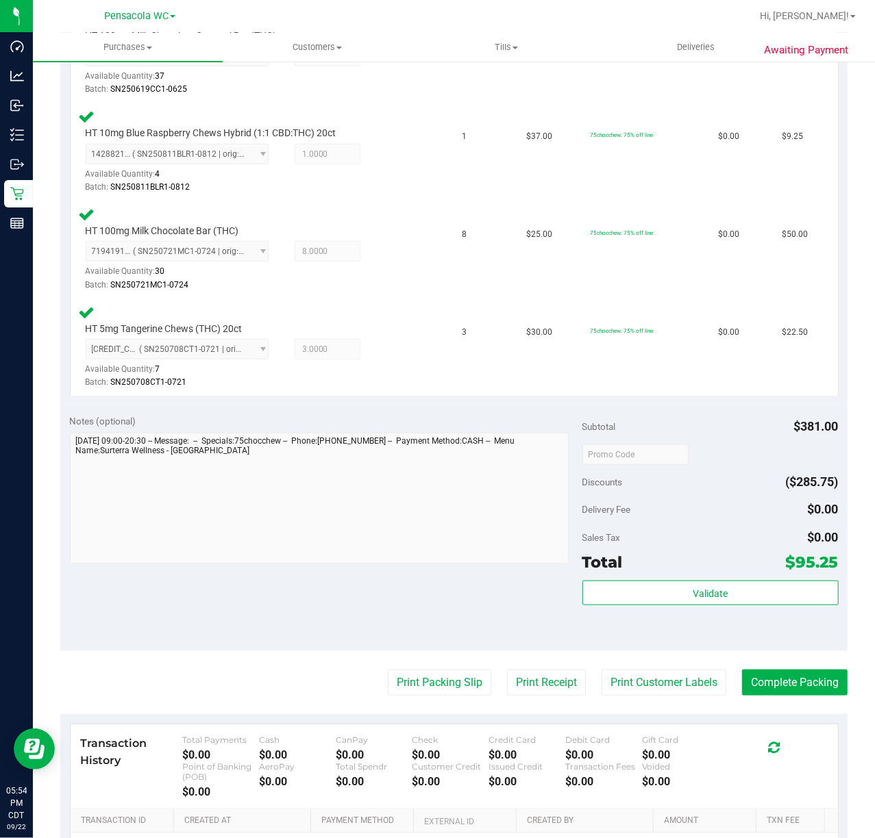
scroll to position [485, 0]
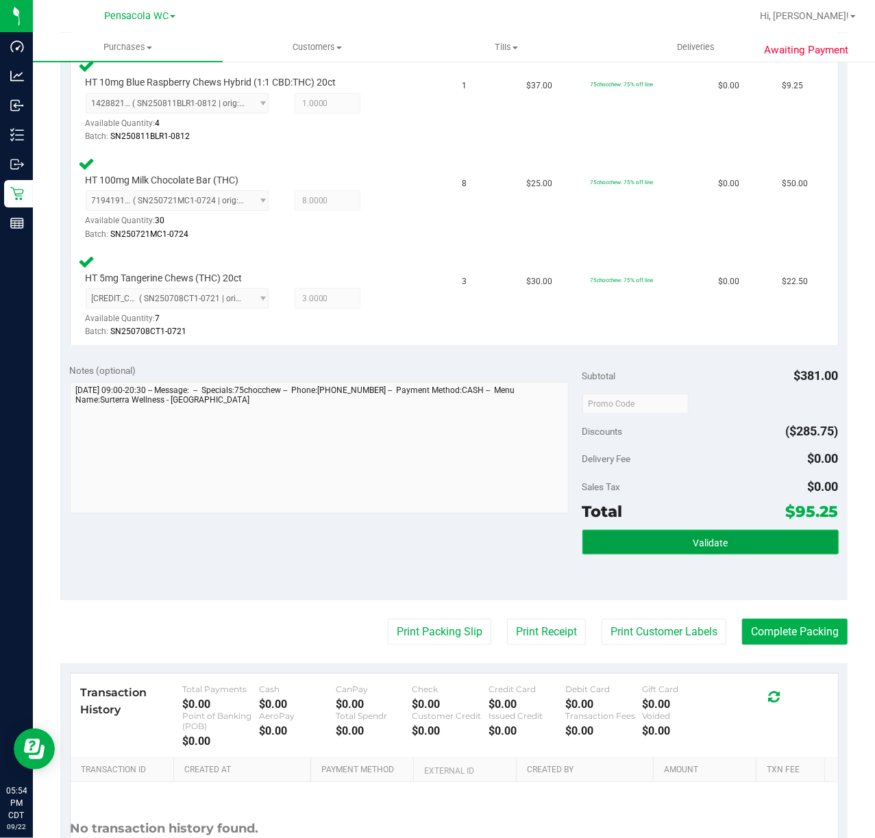
click at [713, 549] on button "Validate" at bounding box center [710, 542] width 256 height 25
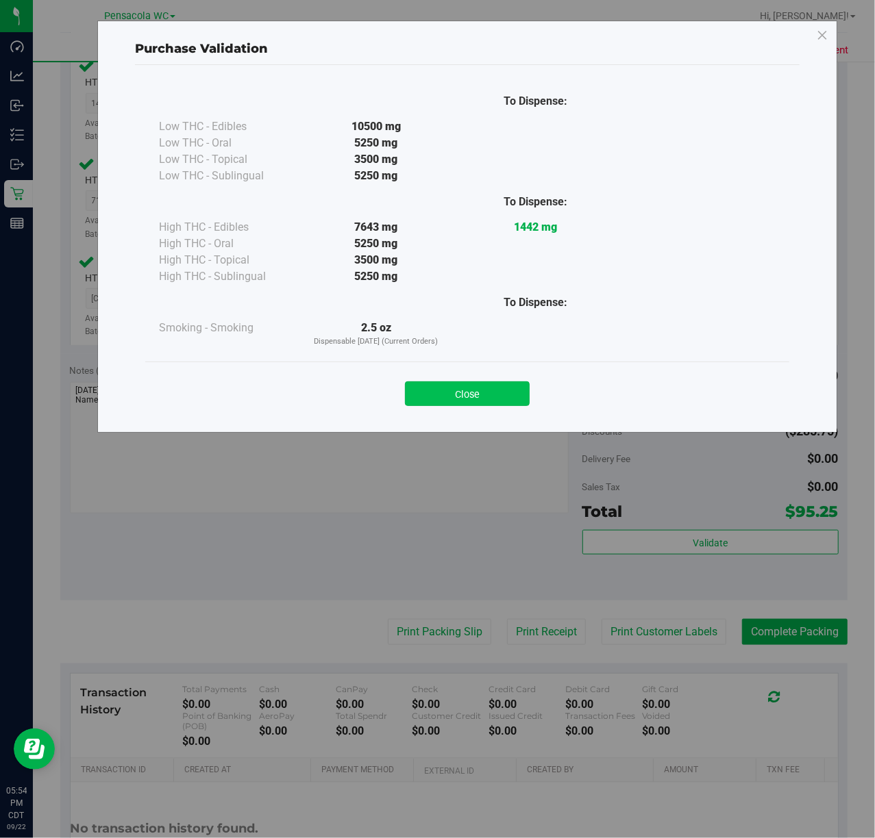
click at [456, 400] on button "Close" at bounding box center [467, 394] width 125 height 25
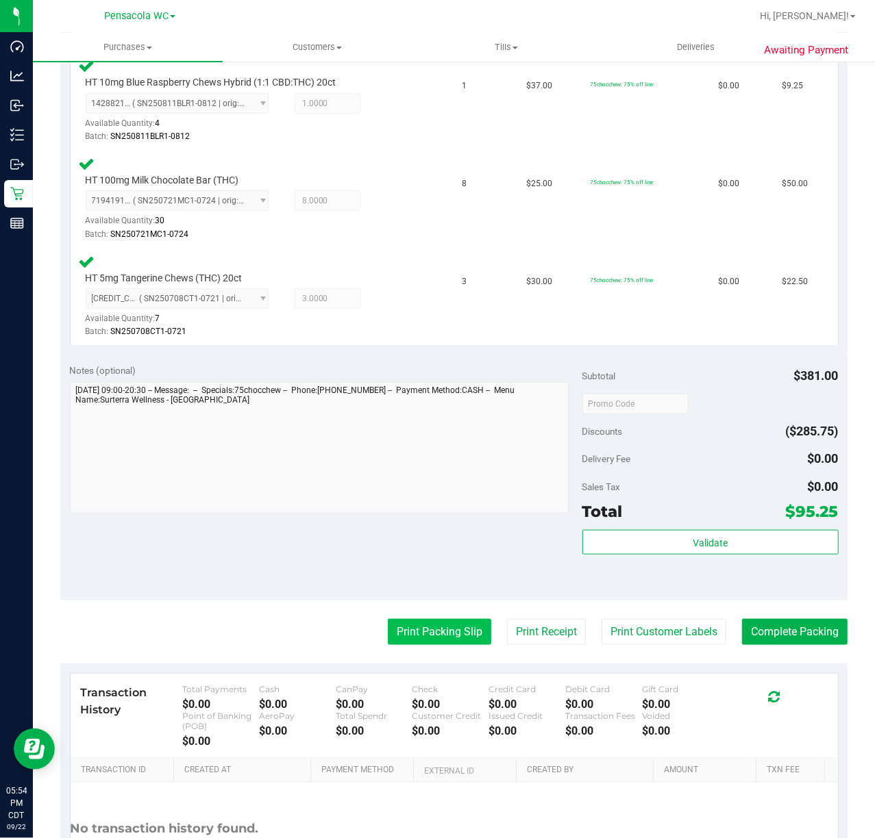
click at [417, 633] on button "Print Packing Slip" at bounding box center [439, 632] width 103 height 26
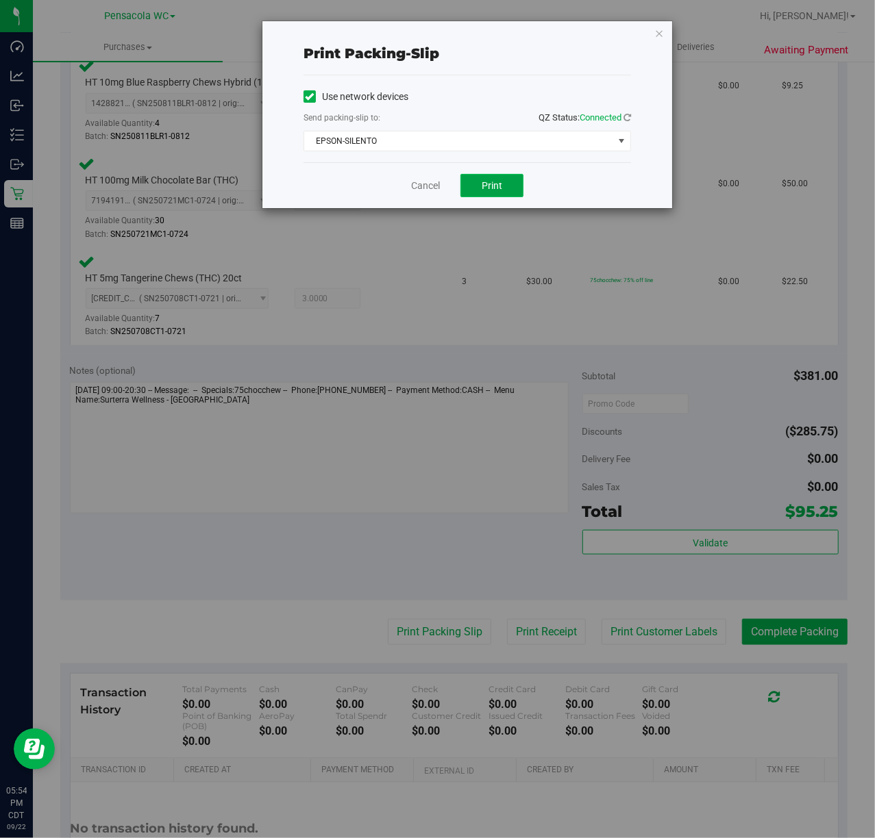
click at [492, 181] on span "Print" at bounding box center [492, 185] width 21 height 11
click at [658, 40] on icon "button" at bounding box center [659, 33] width 10 height 16
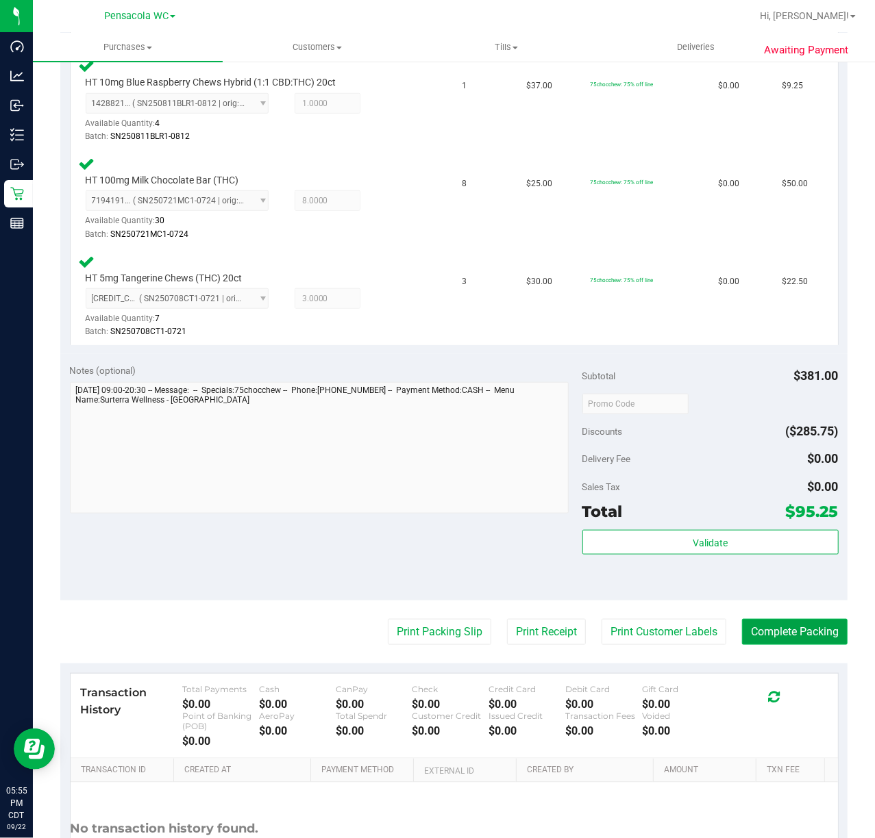
click at [776, 626] on button "Complete Packing" at bounding box center [794, 632] width 105 height 26
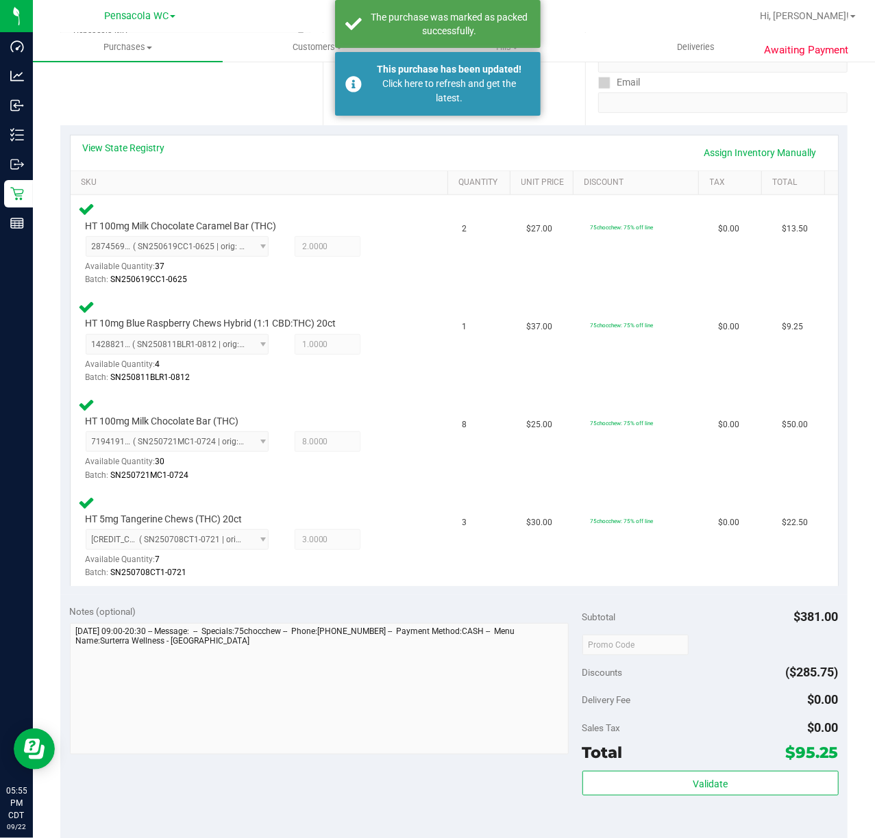
scroll to position [0, 0]
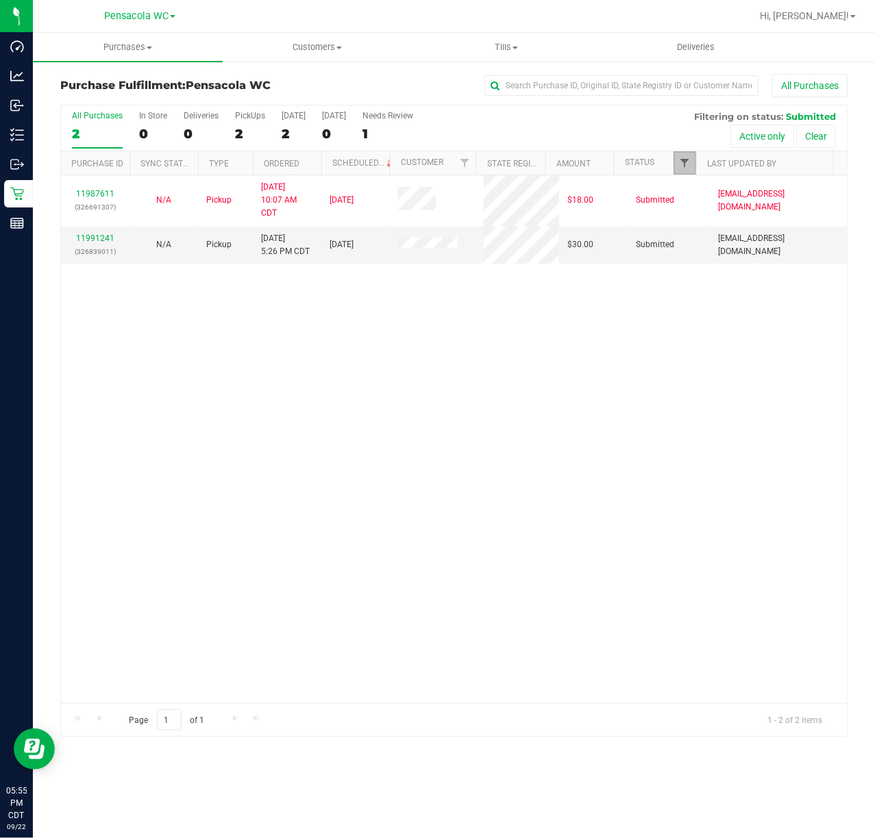
click at [685, 159] on span "Filter" at bounding box center [684, 163] width 11 height 11
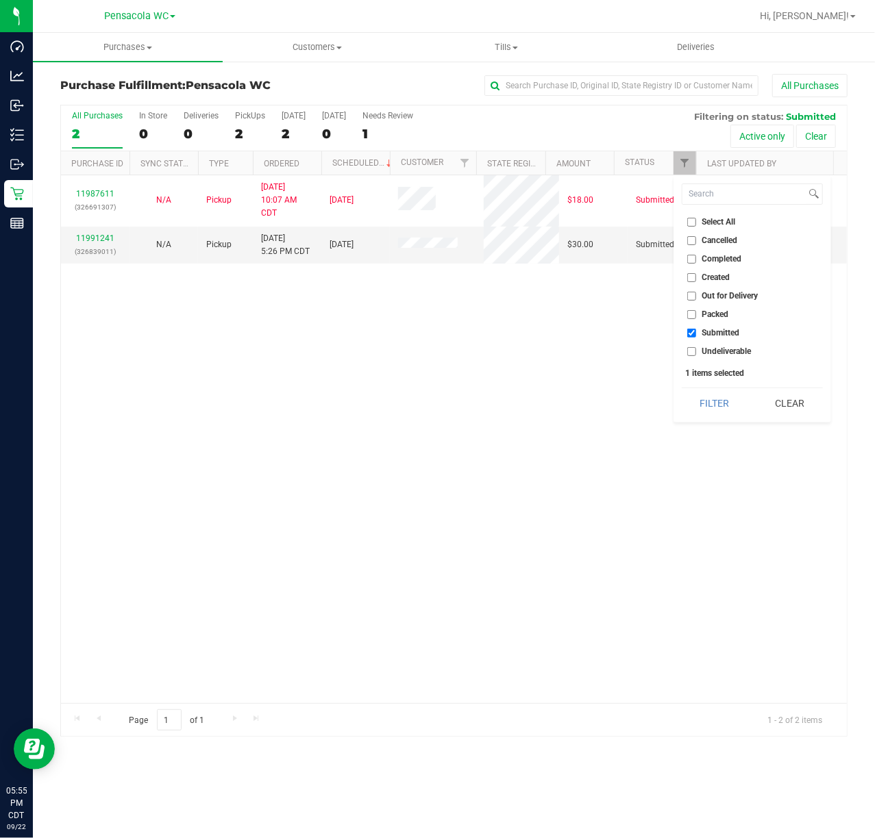
click at [511, 401] on div "11987611 (326691307) N/A Pickup [DATE] 10:07 AM CDT 9/22/2025 $18.00 Submitted …" at bounding box center [454, 439] width 786 height 528
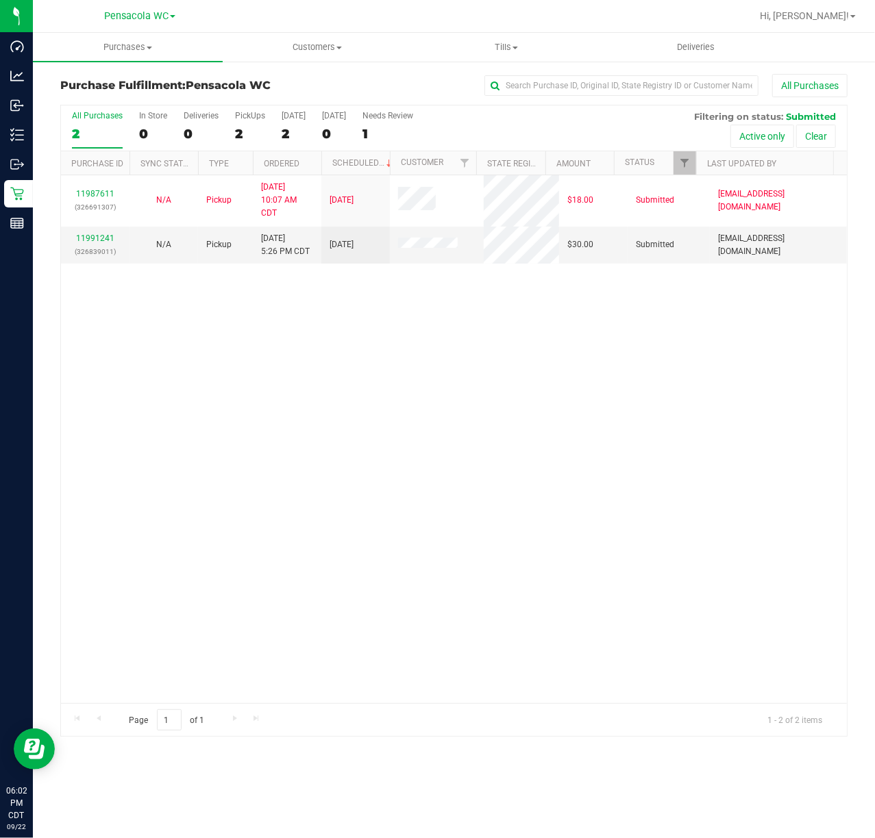
click at [323, 411] on div "11987611 (326691307) N/A Pickup [DATE] 10:07 AM CDT 9/22/2025 $18.00 Submitted …" at bounding box center [454, 439] width 786 height 528
click at [95, 240] on link "11991241" at bounding box center [95, 239] width 38 height 10
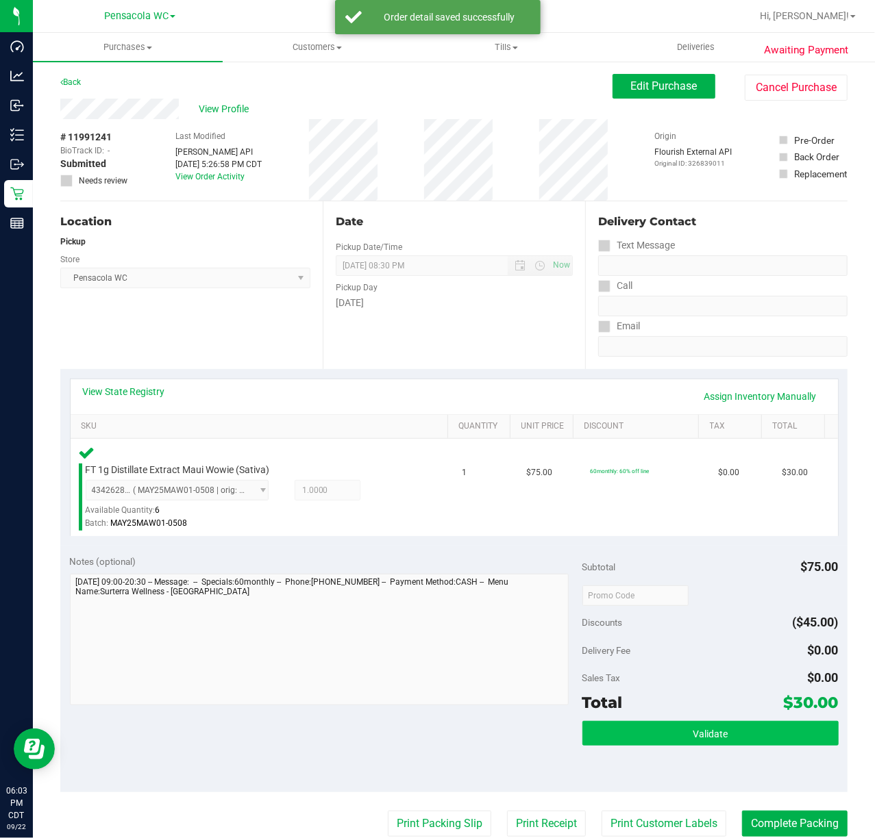
click at [735, 734] on button "Validate" at bounding box center [710, 733] width 256 height 25
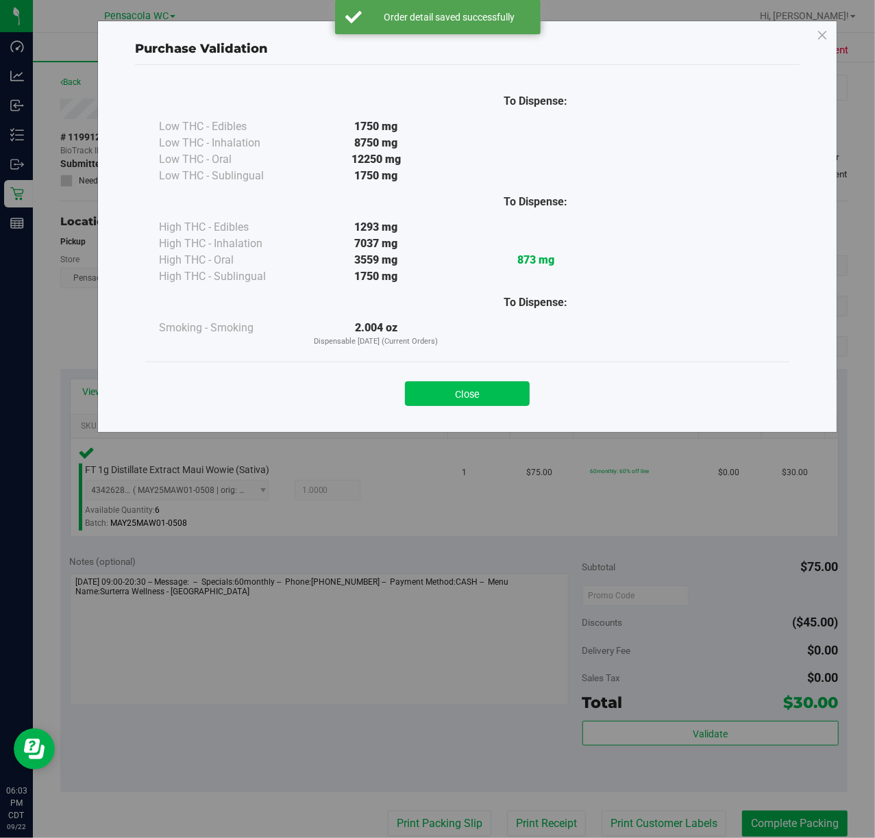
click at [438, 401] on button "Close" at bounding box center [467, 394] width 125 height 25
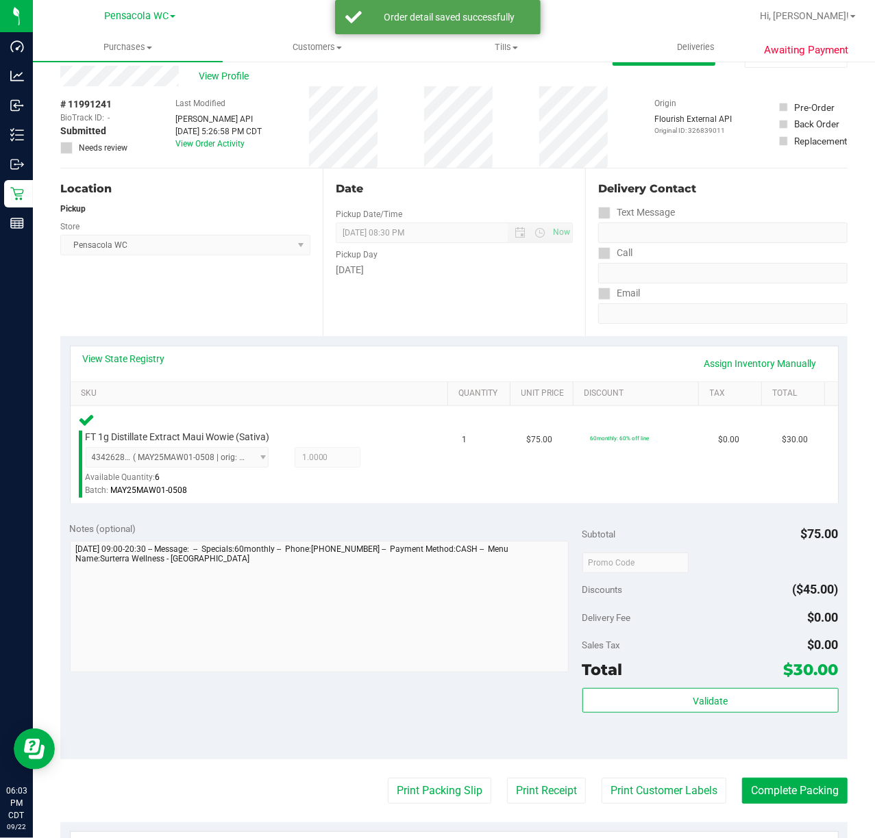
scroll to position [34, 0]
click at [423, 795] on button "Print Packing Slip" at bounding box center [439, 791] width 103 height 26
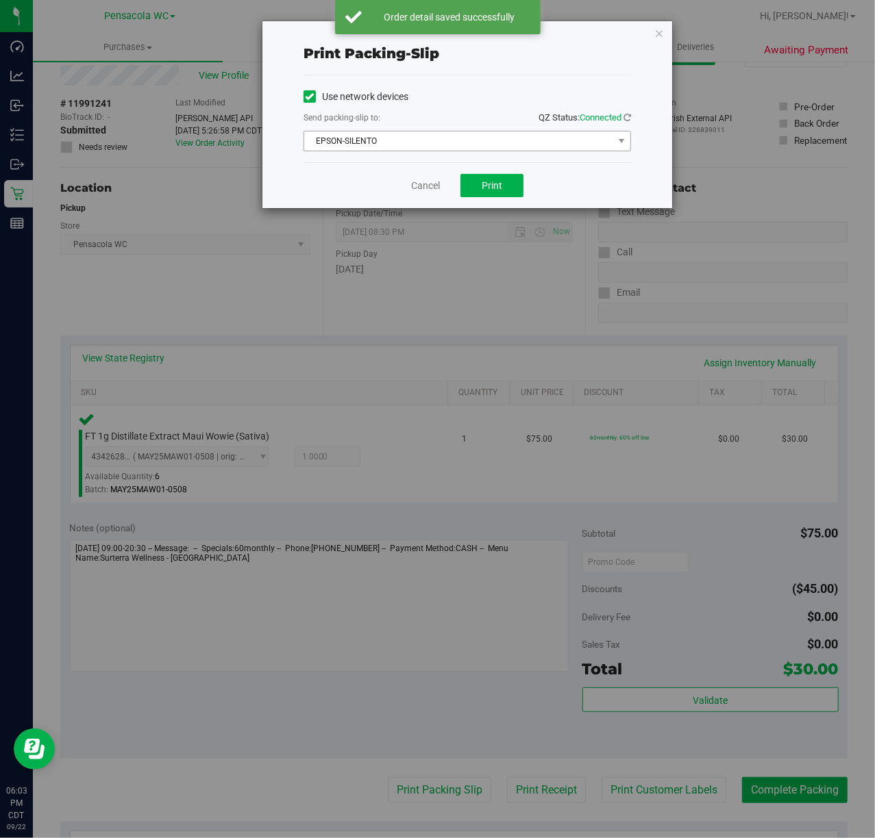
click at [497, 149] on span "EPSON-SILENTO" at bounding box center [458, 141] width 309 height 19
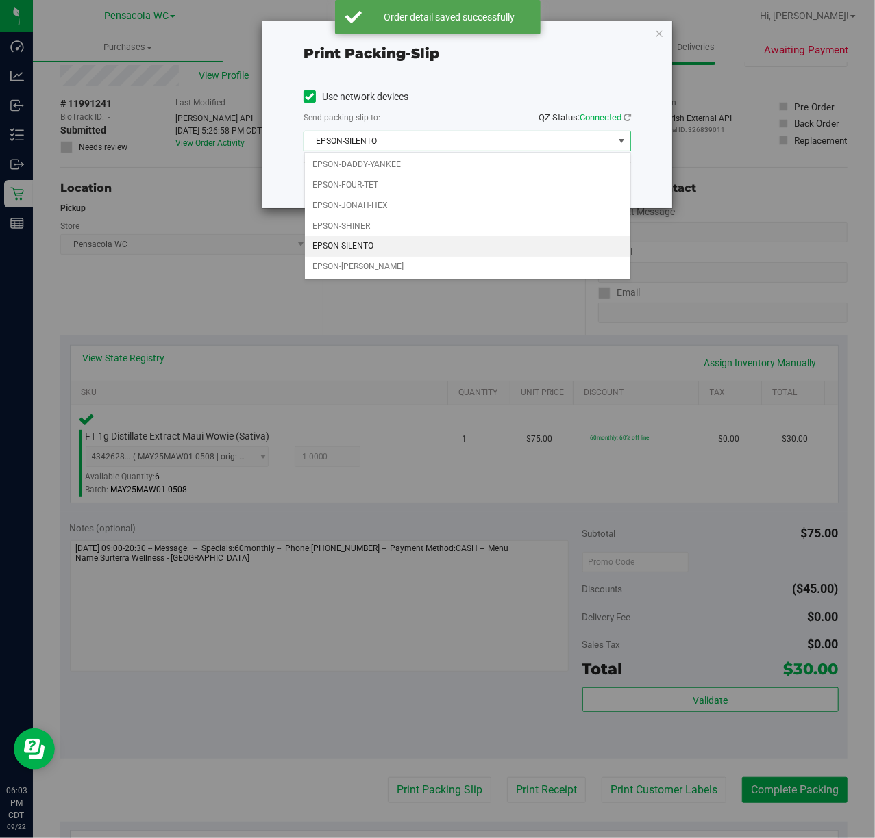
click at [554, 58] on div "Print packing-slip" at bounding box center [466, 53] width 327 height 21
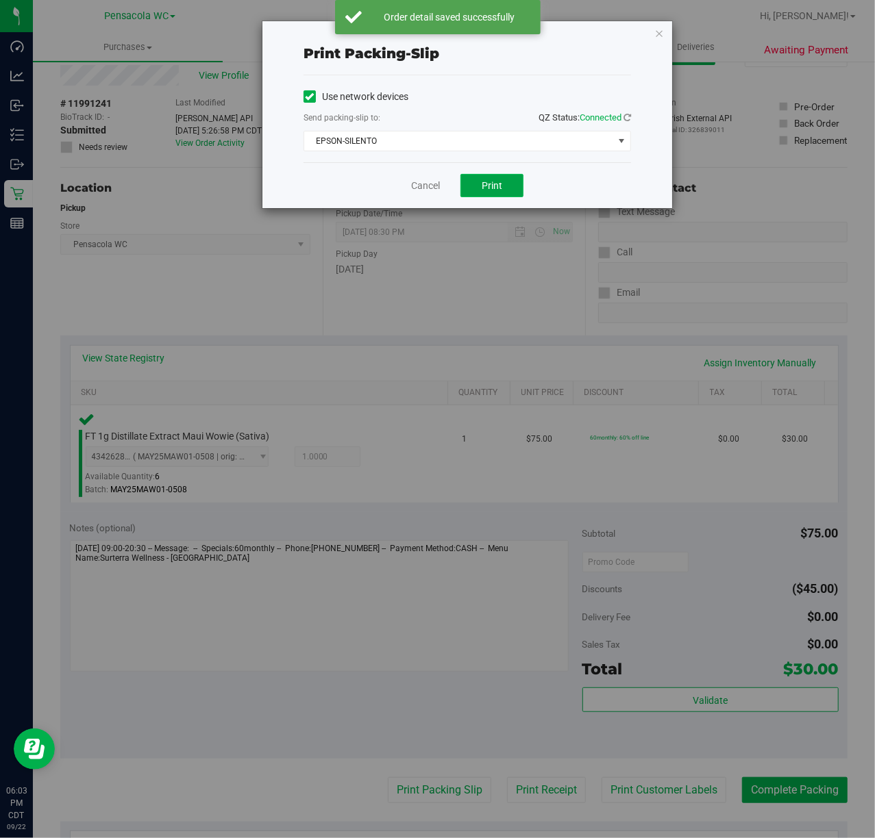
click at [507, 182] on button "Print" at bounding box center [491, 185] width 63 height 23
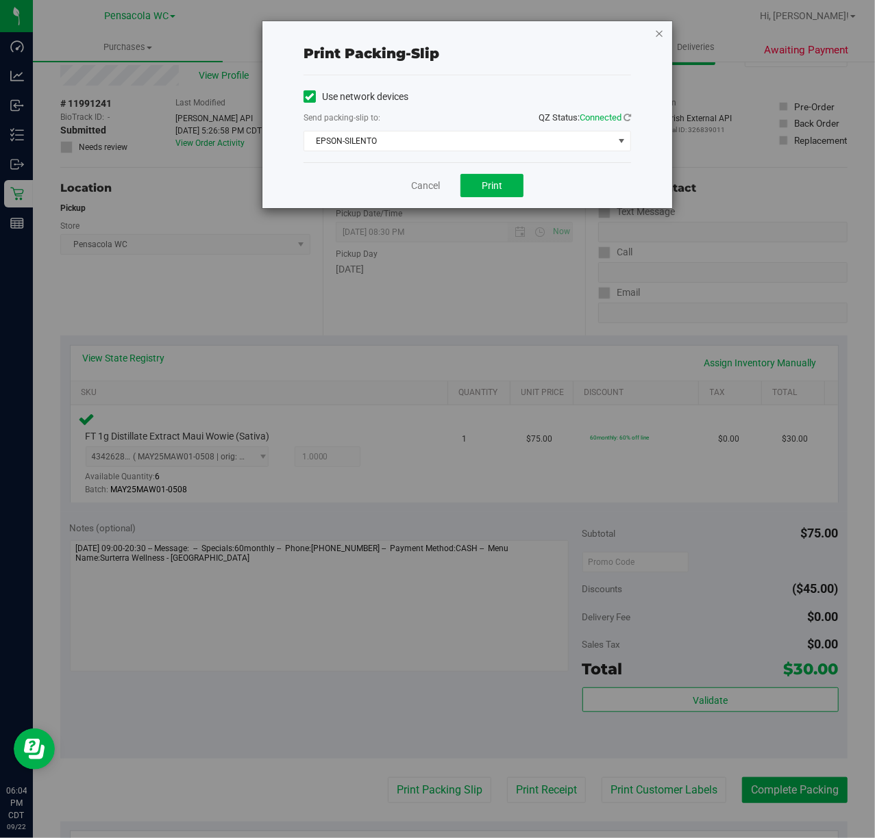
click at [658, 30] on icon "button" at bounding box center [659, 33] width 10 height 16
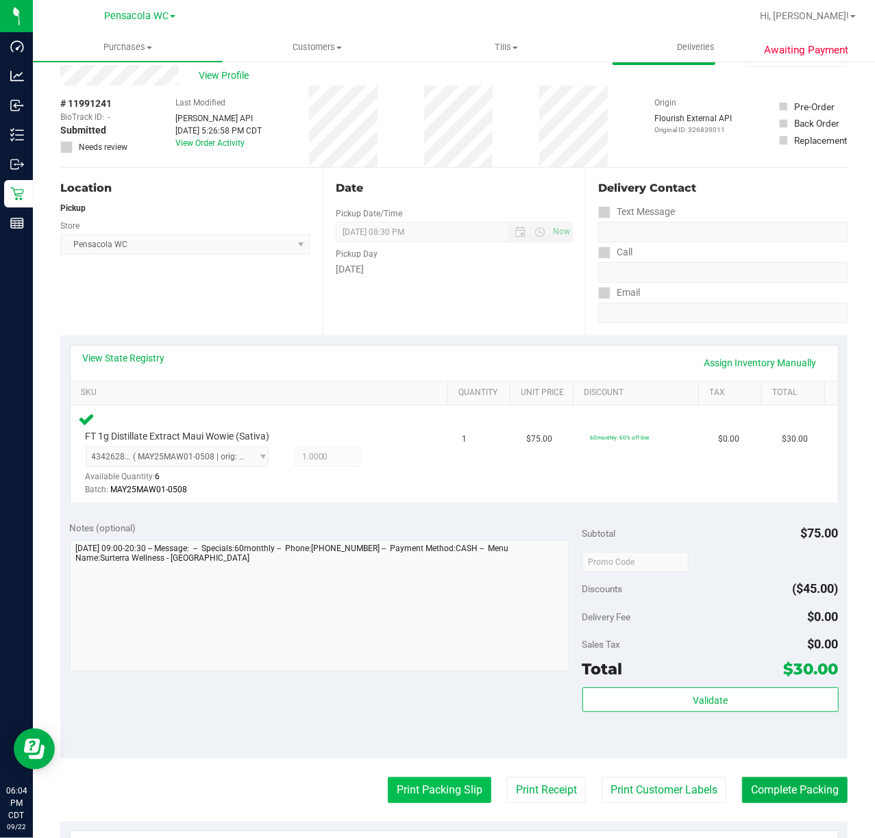
click at [406, 787] on button "Print Packing Slip" at bounding box center [439, 791] width 103 height 26
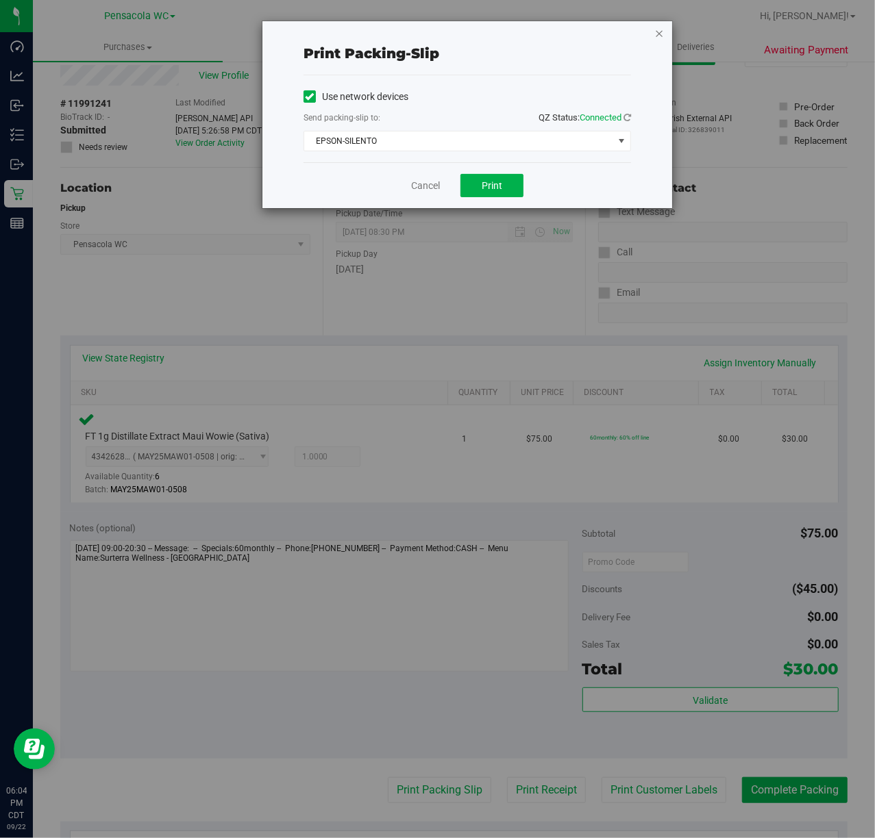
click at [658, 28] on icon "button" at bounding box center [659, 33] width 10 height 16
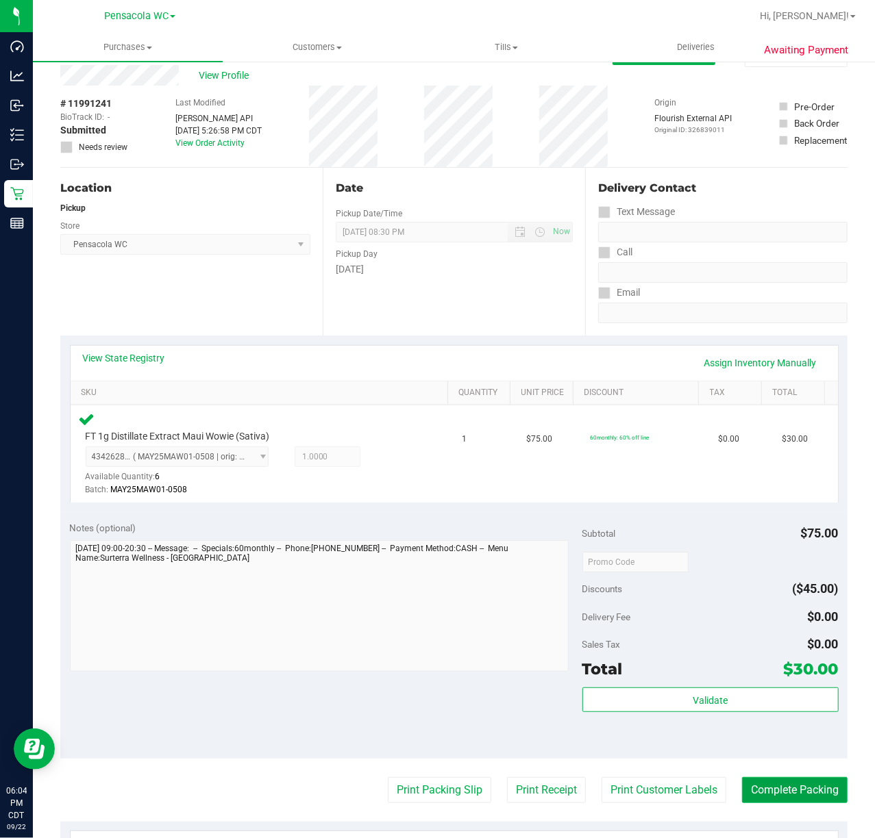
click at [763, 795] on button "Complete Packing" at bounding box center [794, 791] width 105 height 26
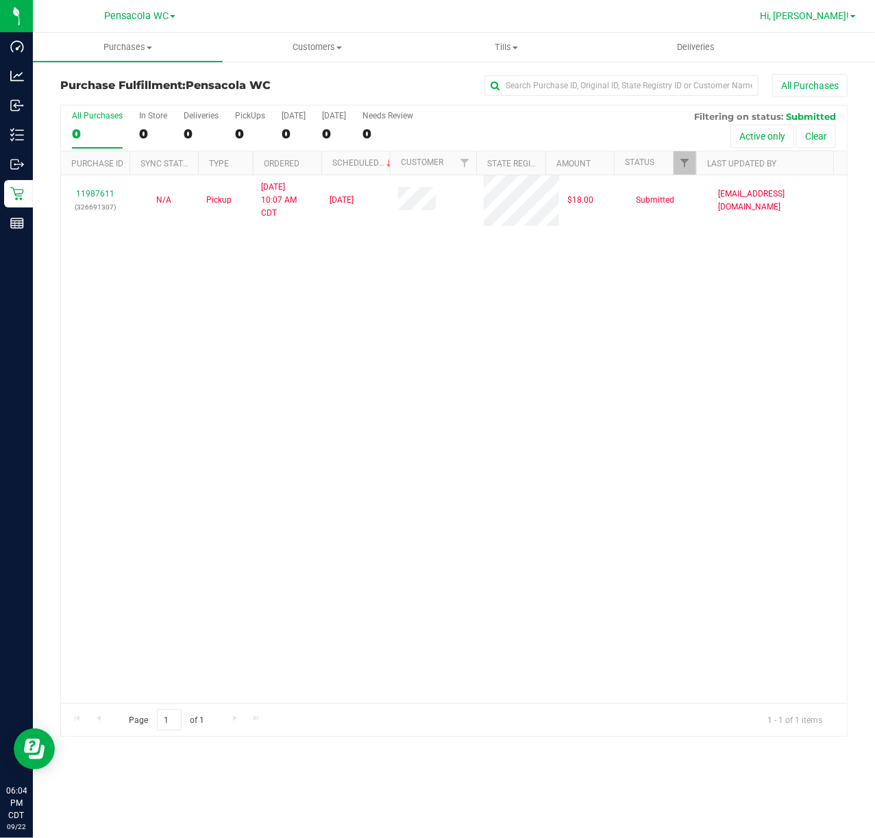
click at [828, 21] on span "Hi, [PERSON_NAME]!" at bounding box center [804, 15] width 89 height 11
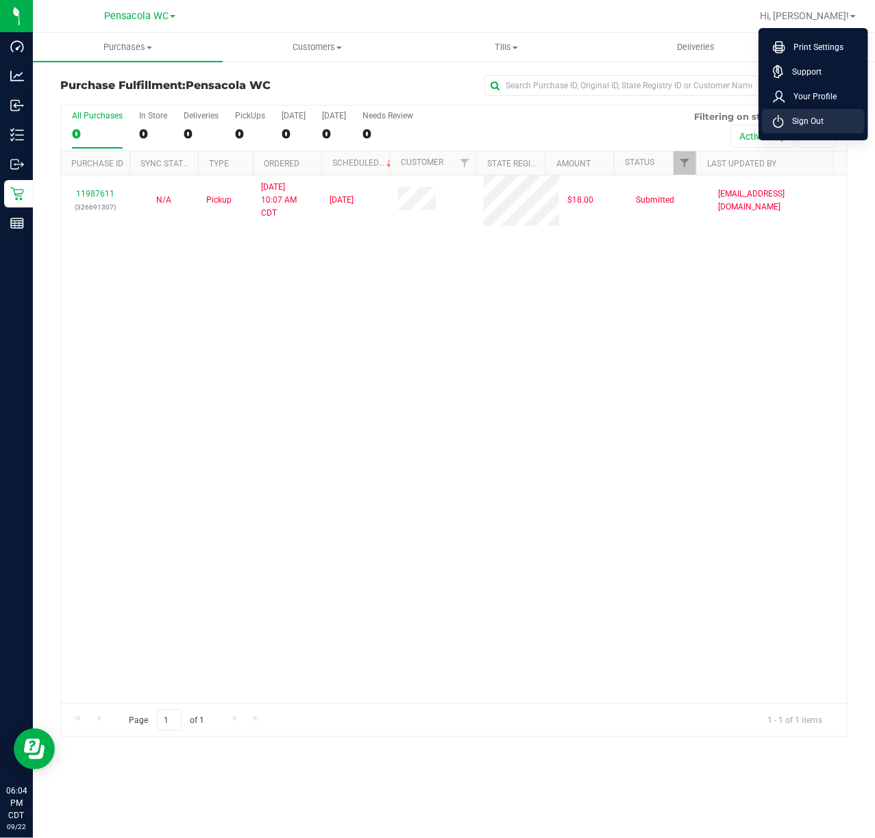
click at [815, 119] on span "Sign Out" at bounding box center [804, 121] width 40 height 14
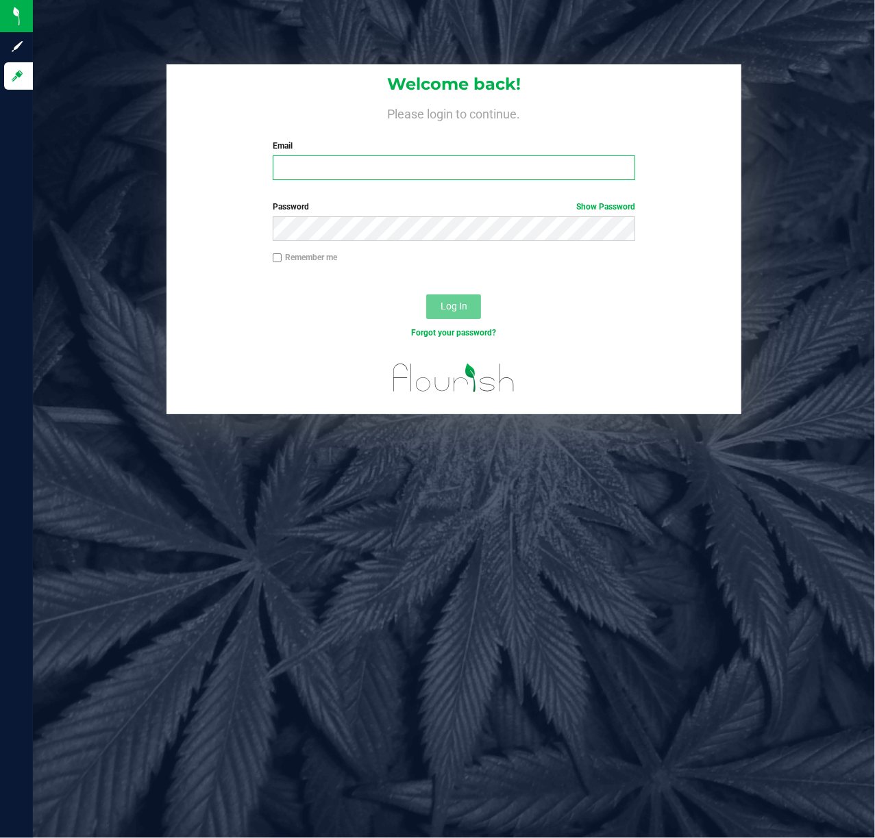
click at [390, 158] on input "Email" at bounding box center [454, 168] width 363 height 25
type input "[EMAIL_ADDRESS][DOMAIN_NAME]"
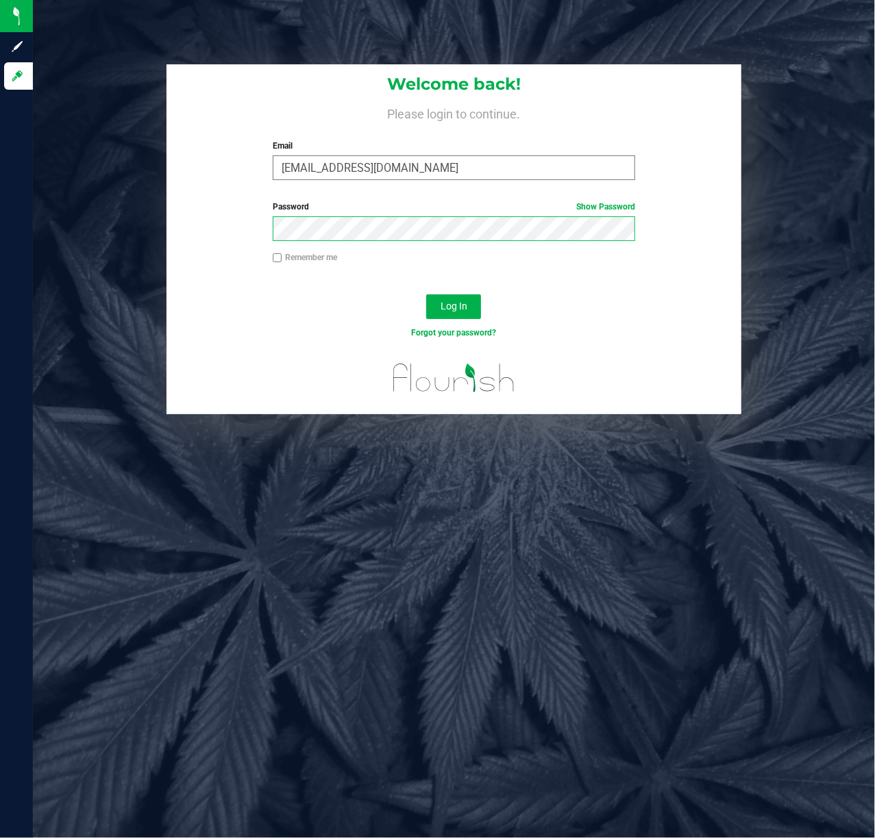
click at [426, 295] on button "Log In" at bounding box center [453, 307] width 55 height 25
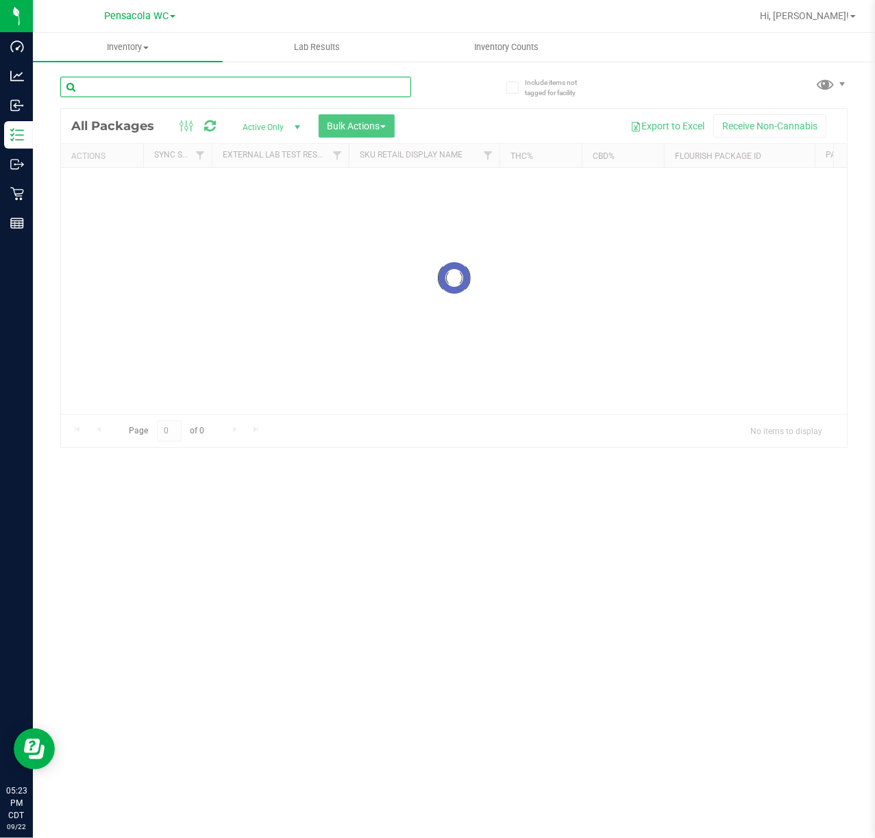
click at [140, 89] on input "text" at bounding box center [235, 87] width 351 height 21
paste input "FT 0.5g Vape Cart Distillate Key Lime Pie (Hybrid)"
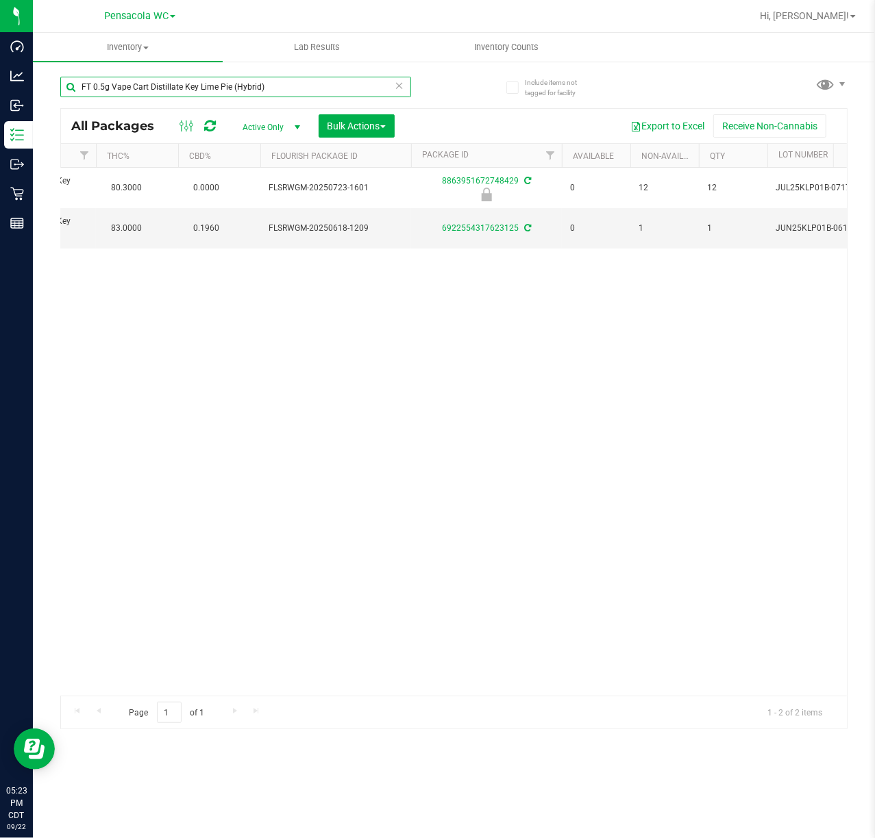
scroll to position [0, 445]
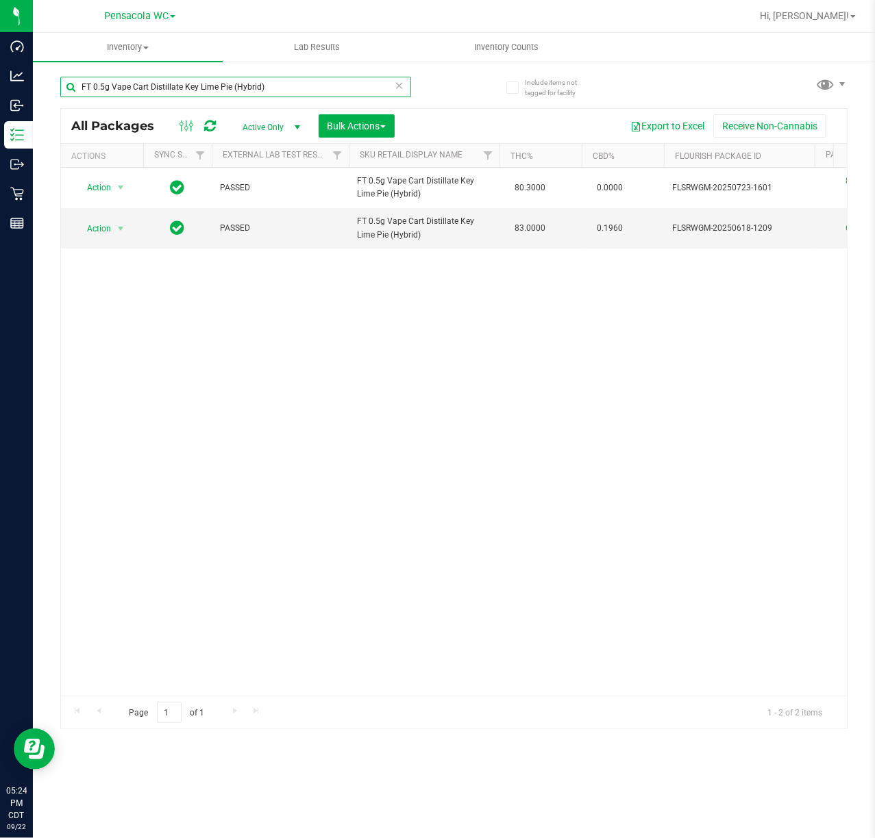
type input "FT 0.5g Vape Cart Distillate Key Lime Pie (Hybrid)"
click at [403, 88] on icon at bounding box center [400, 85] width 10 height 16
